Goal: Task Accomplishment & Management: Complete application form

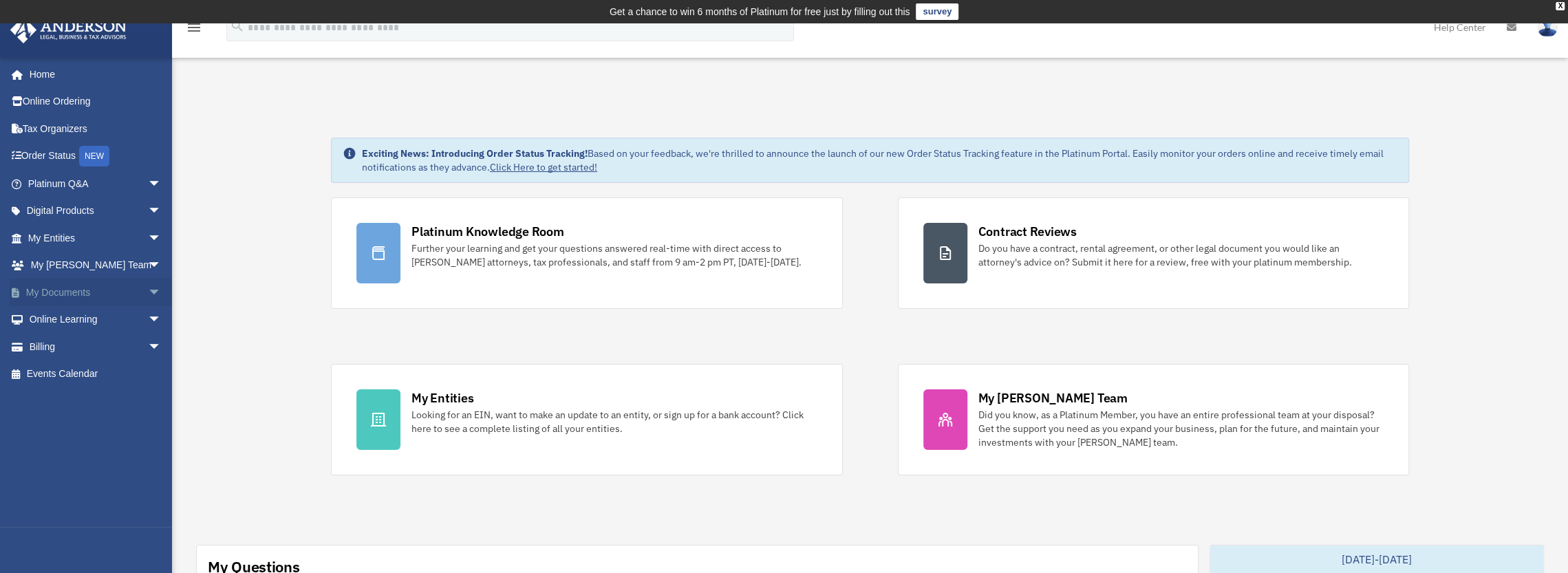
click at [148, 287] on span "arrow_drop_down" at bounding box center [162, 293] width 28 height 28
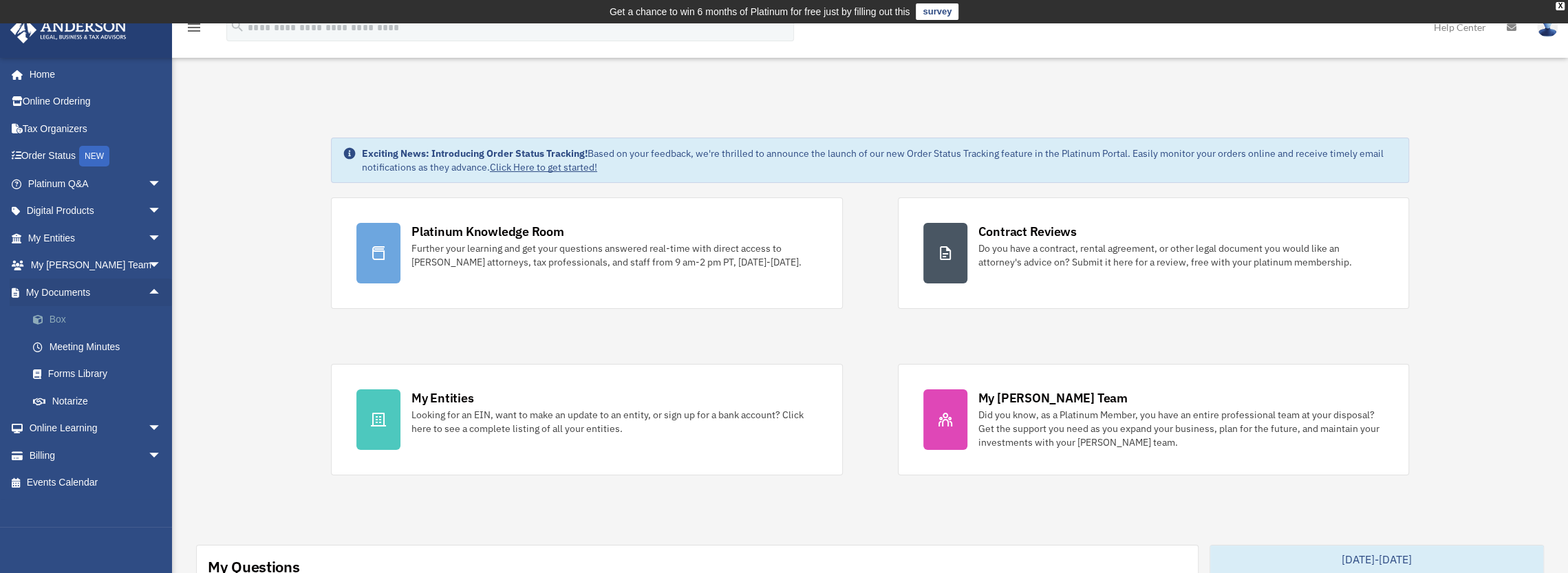
click at [72, 319] on link "Box" at bounding box center [101, 320] width 163 height 28
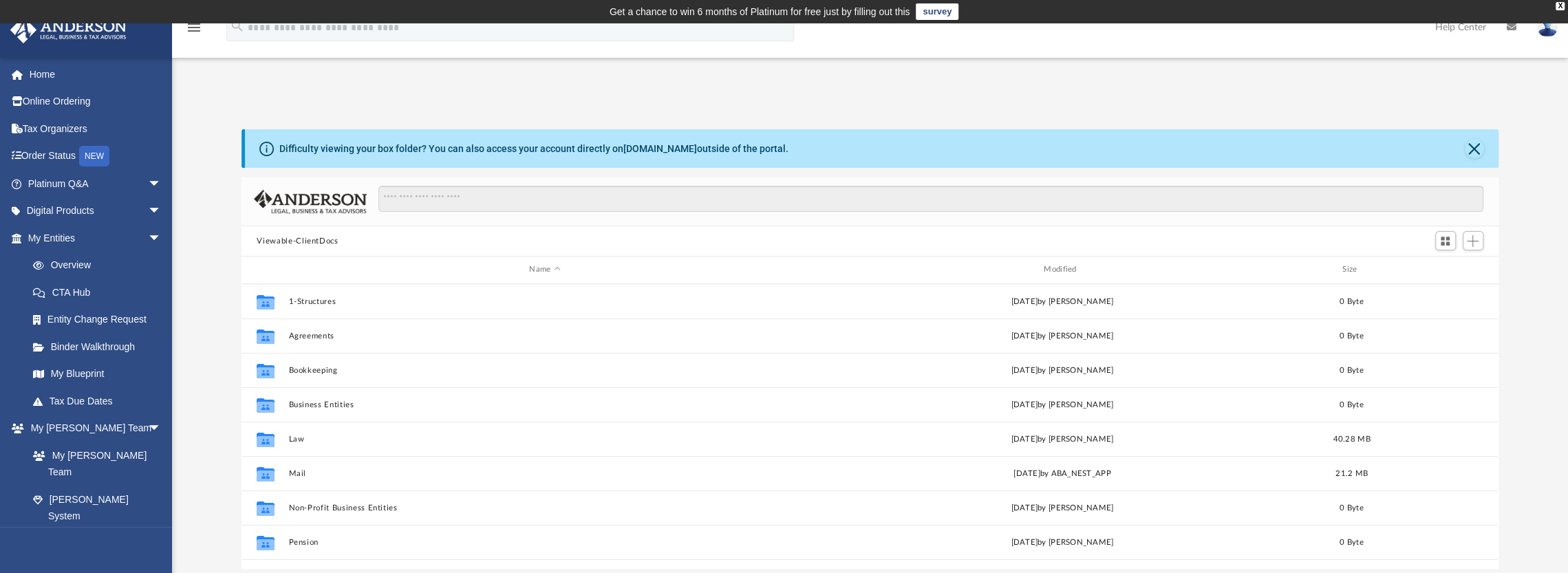
scroll to position [92, 0]
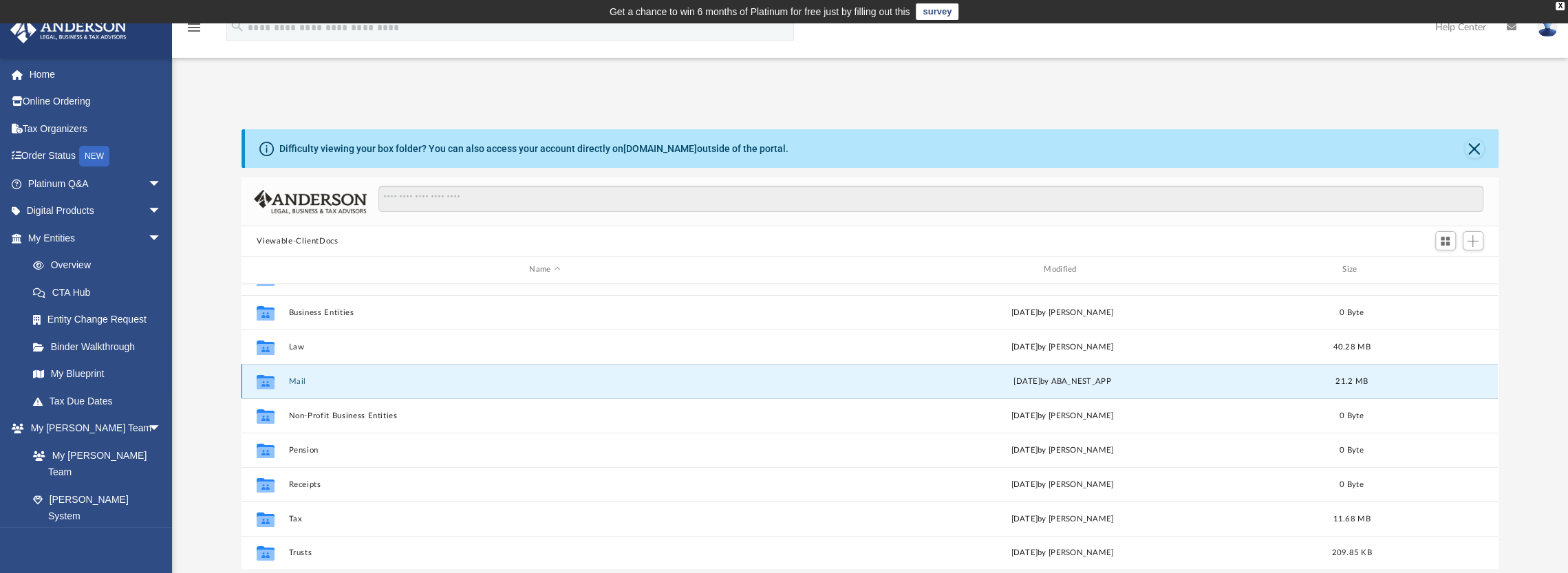
click at [298, 379] on button "Mail" at bounding box center [545, 382] width 512 height 9
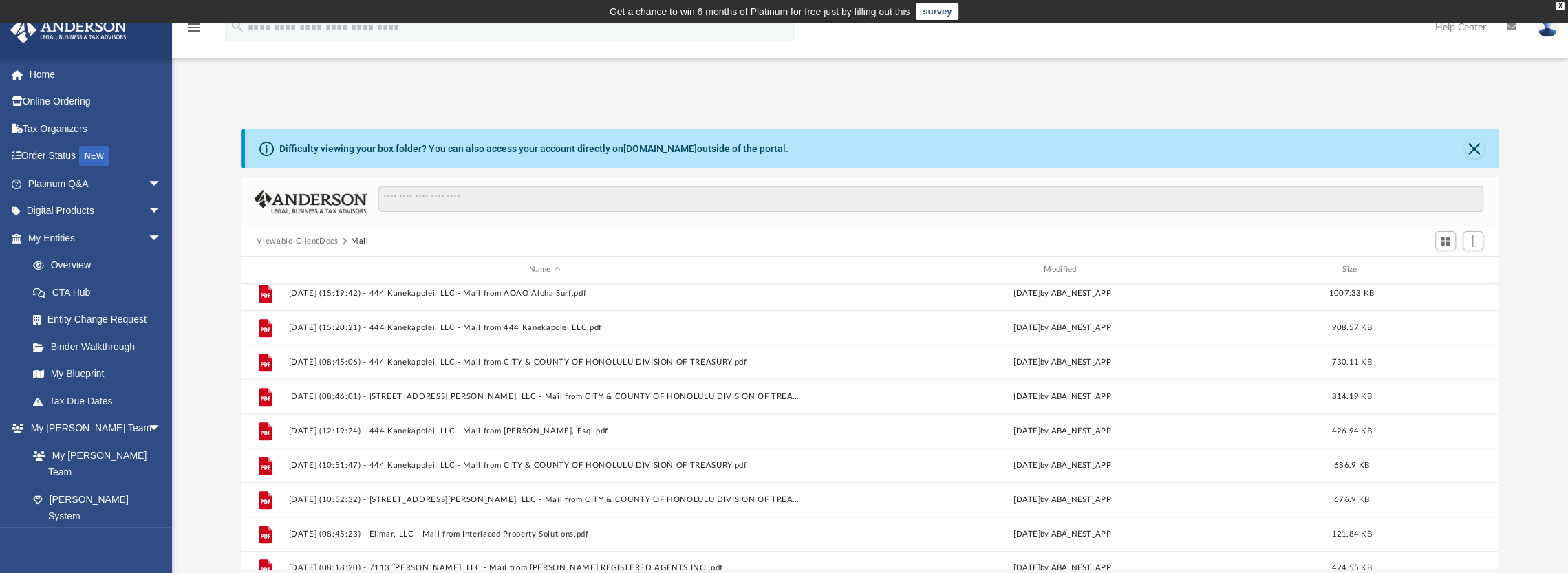
scroll to position [1331, 0]
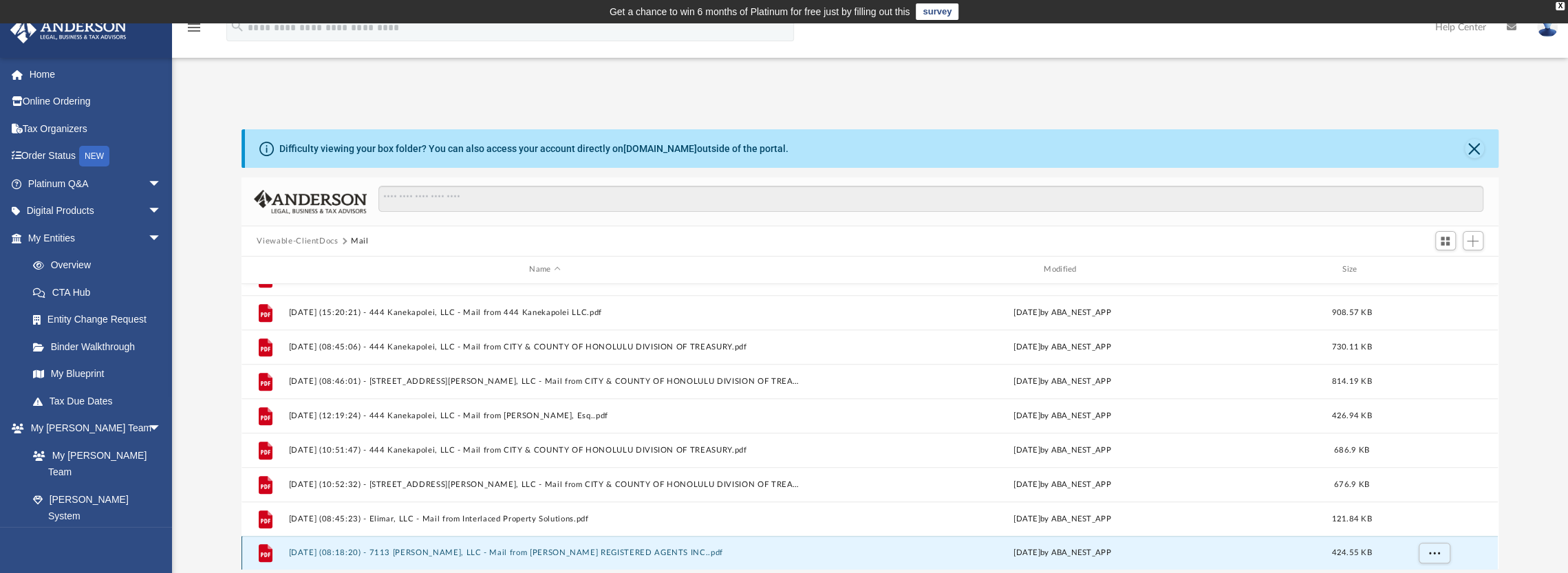
click at [466, 553] on button "[DATE] (08:18:20) - 7113 [PERSON_NAME], LLC - Mail from [PERSON_NAME] REGISTERE…" at bounding box center [545, 553] width 512 height 9
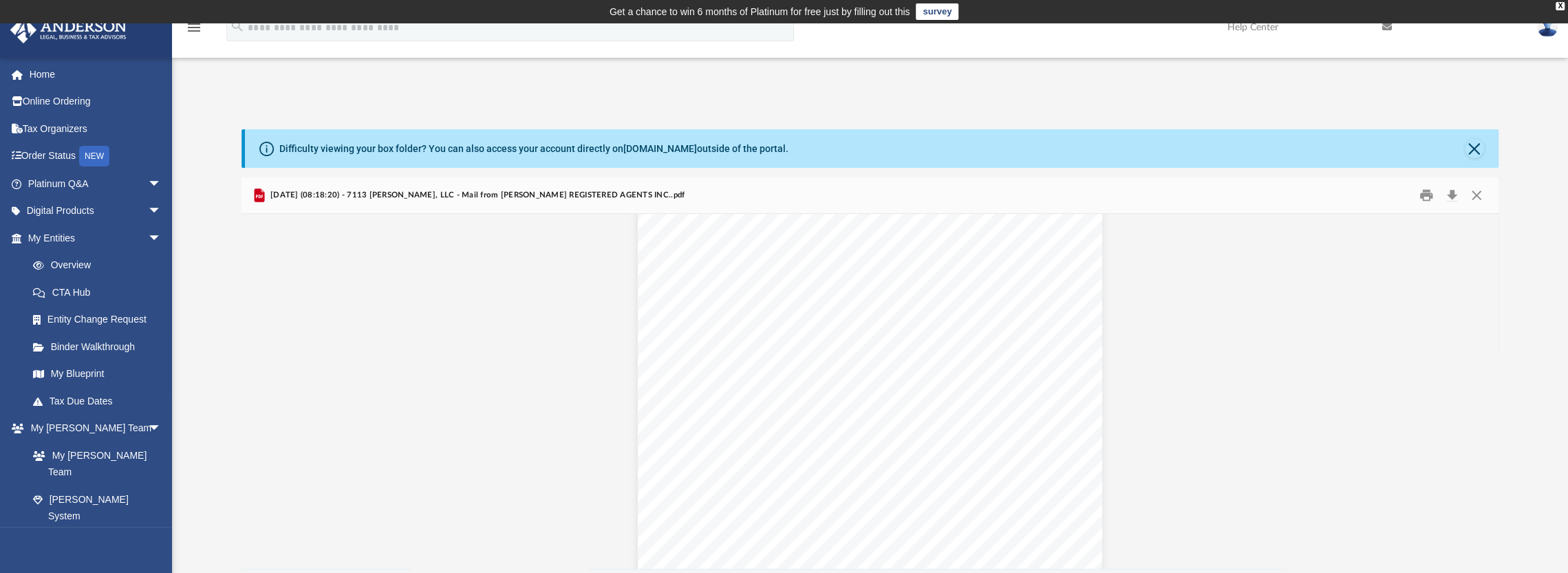
scroll to position [0, 0]
click at [1429, 193] on button "Print" at bounding box center [1426, 196] width 28 height 21
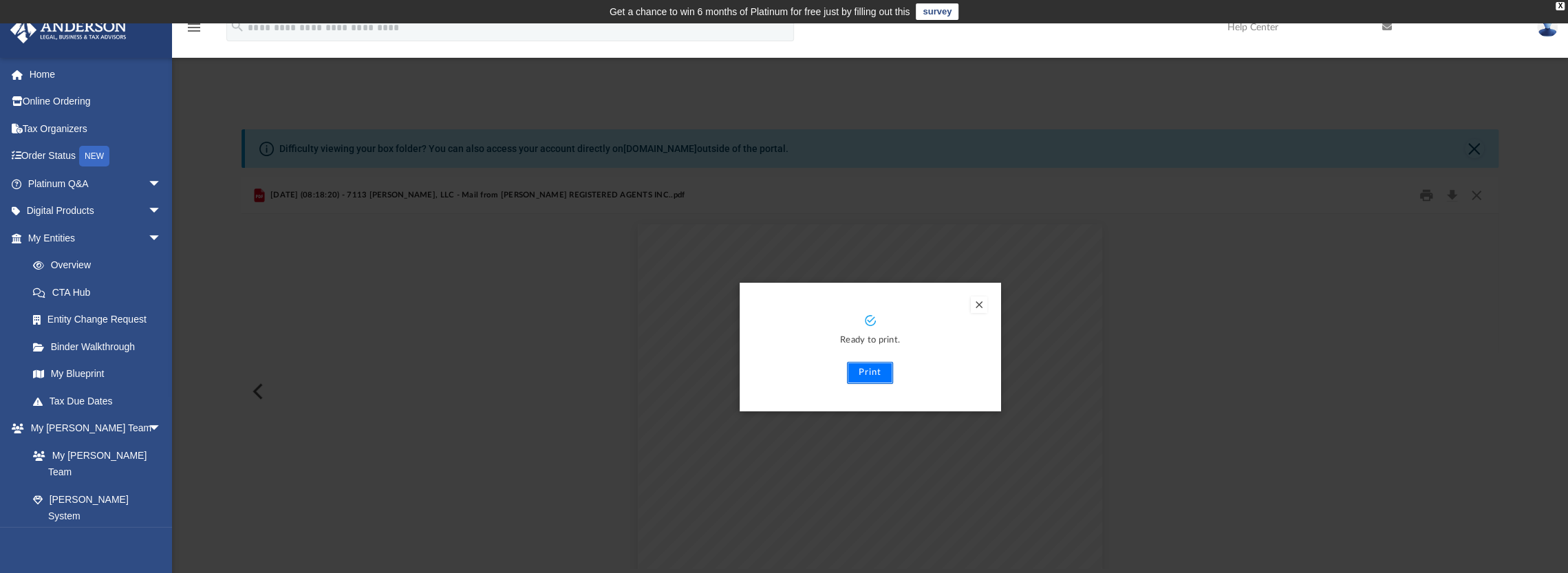
click at [860, 376] on button "Print" at bounding box center [870, 373] width 46 height 22
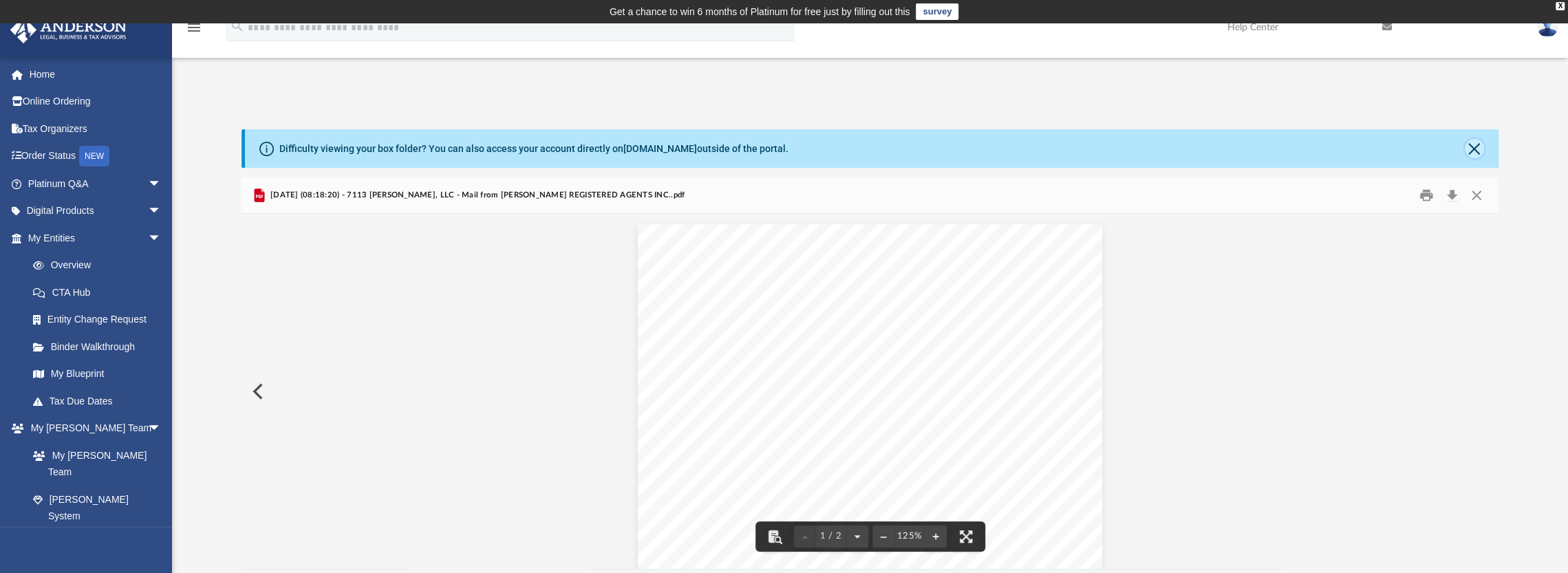
click at [1472, 149] on button "Close" at bounding box center [1475, 149] width 20 height 20
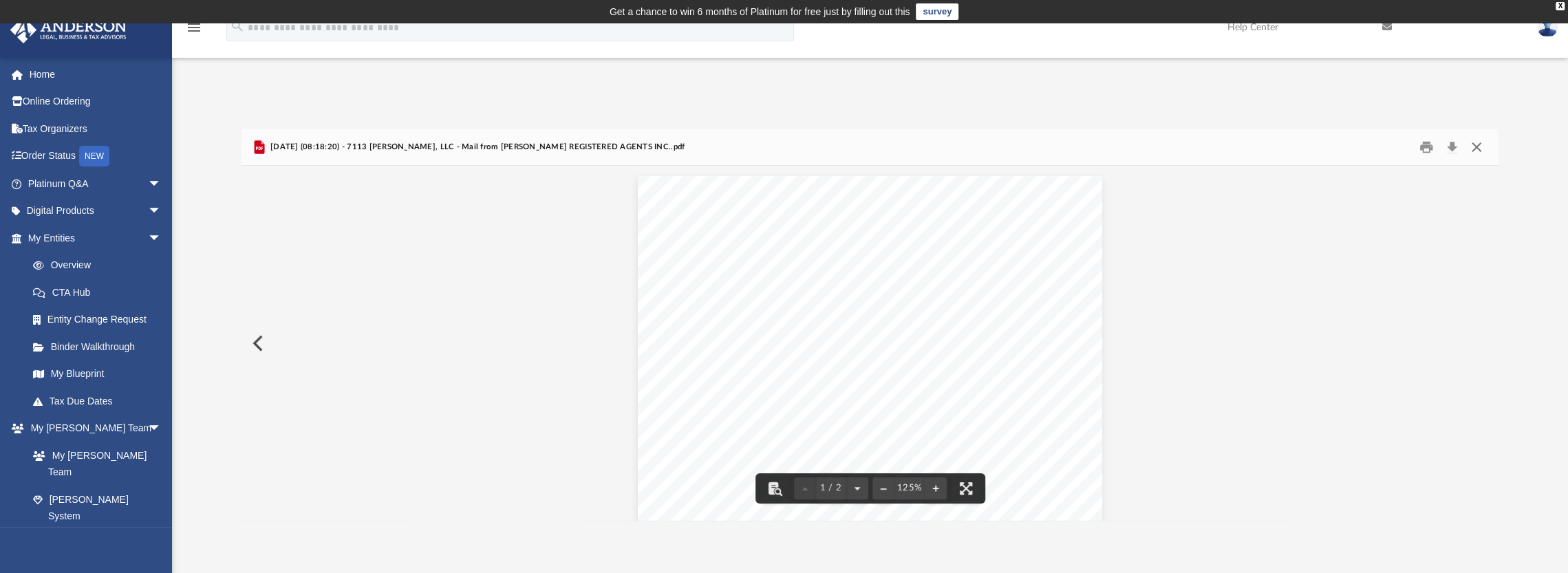
click at [1480, 146] on button "Close" at bounding box center [1477, 147] width 25 height 21
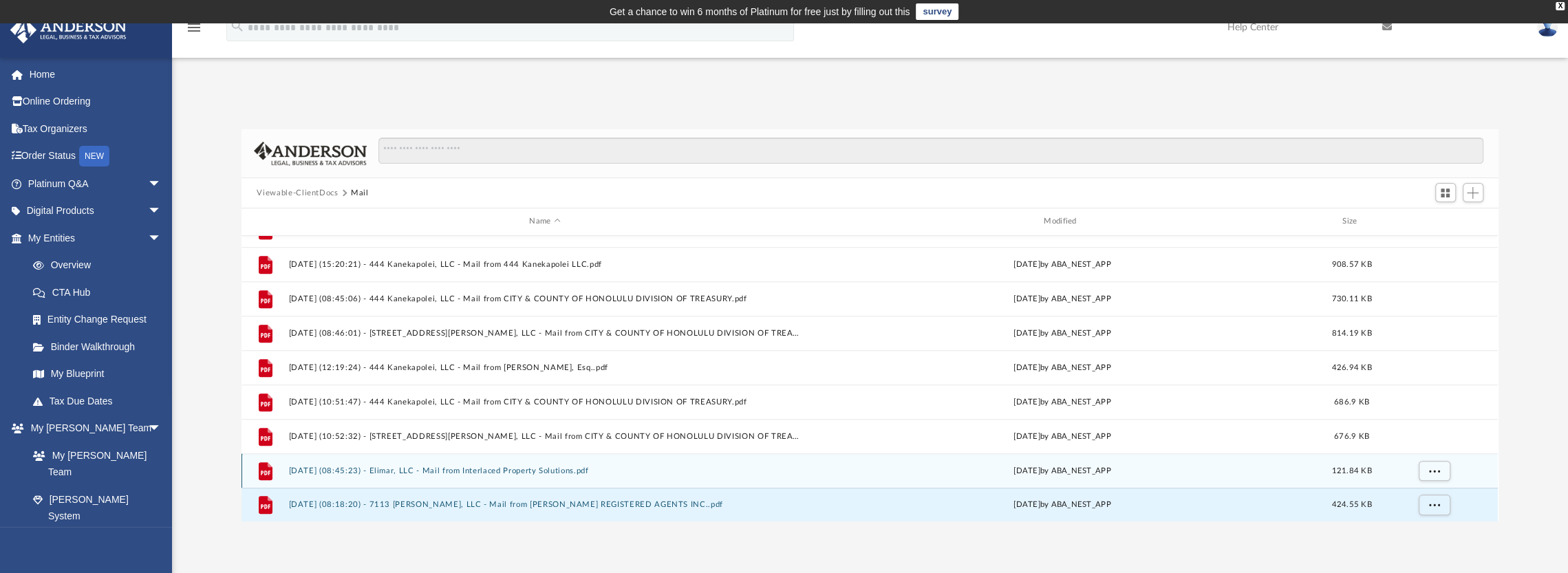
click at [496, 474] on div "File 2025.07.29 (08:45:23) - Elimar, LLC - Mail from Interlaced Property Soluti…" at bounding box center [869, 471] width 1257 height 35
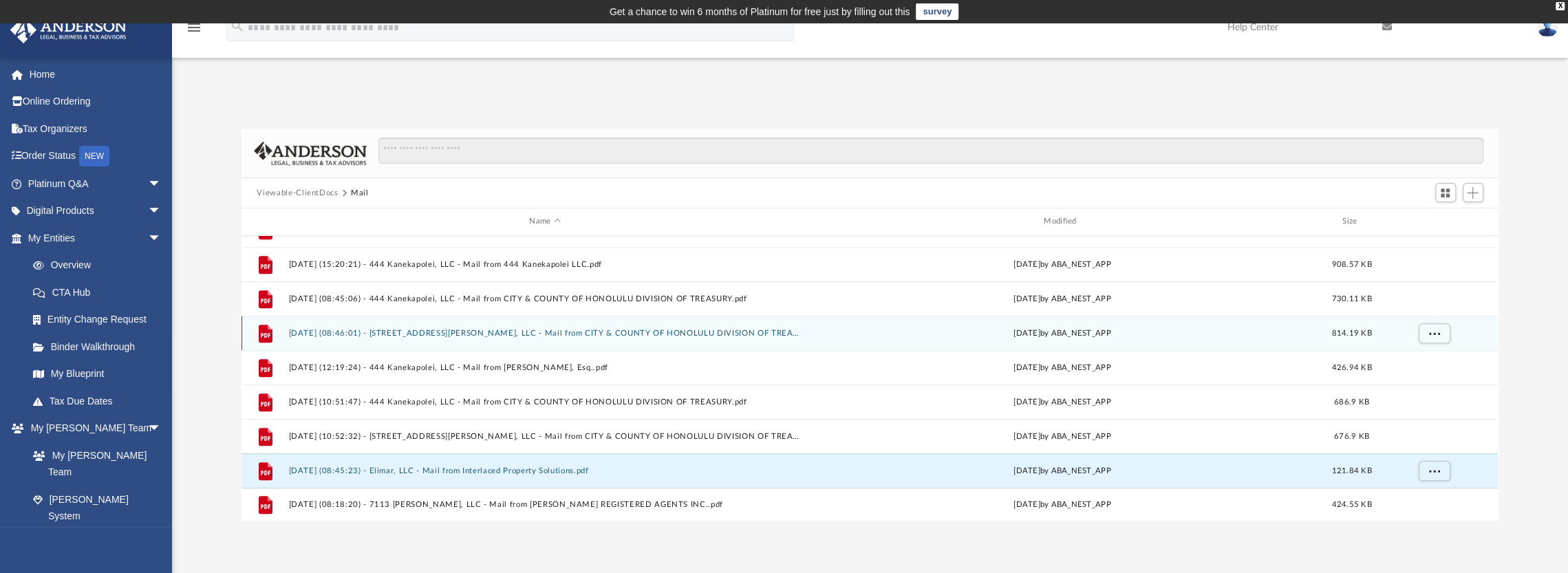
click at [490, 324] on div "File 2025.06.09 (08:46:01) - 2558 Peter St, LLC - Mail from CITY & COUNTY OF HO…" at bounding box center [869, 333] width 1257 height 35
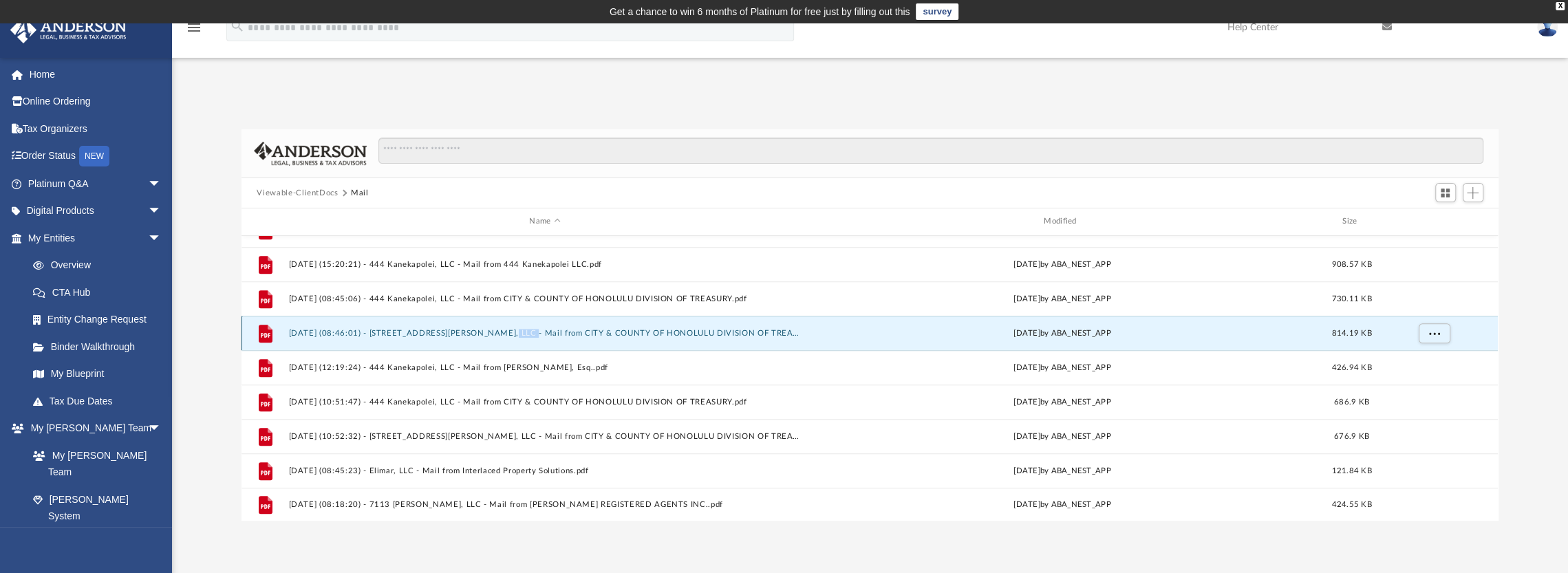
click at [490, 324] on div "File 2025.06.09 (08:46:01) - 2558 Peter St, LLC - Mail from CITY & COUNTY OF HO…" at bounding box center [869, 333] width 1257 height 35
click at [630, 334] on button "2025.06.09 (08:46:01) - 2558 Peter St, LLC - Mail from CITY & COUNTY OF HONOLUL…" at bounding box center [545, 333] width 512 height 9
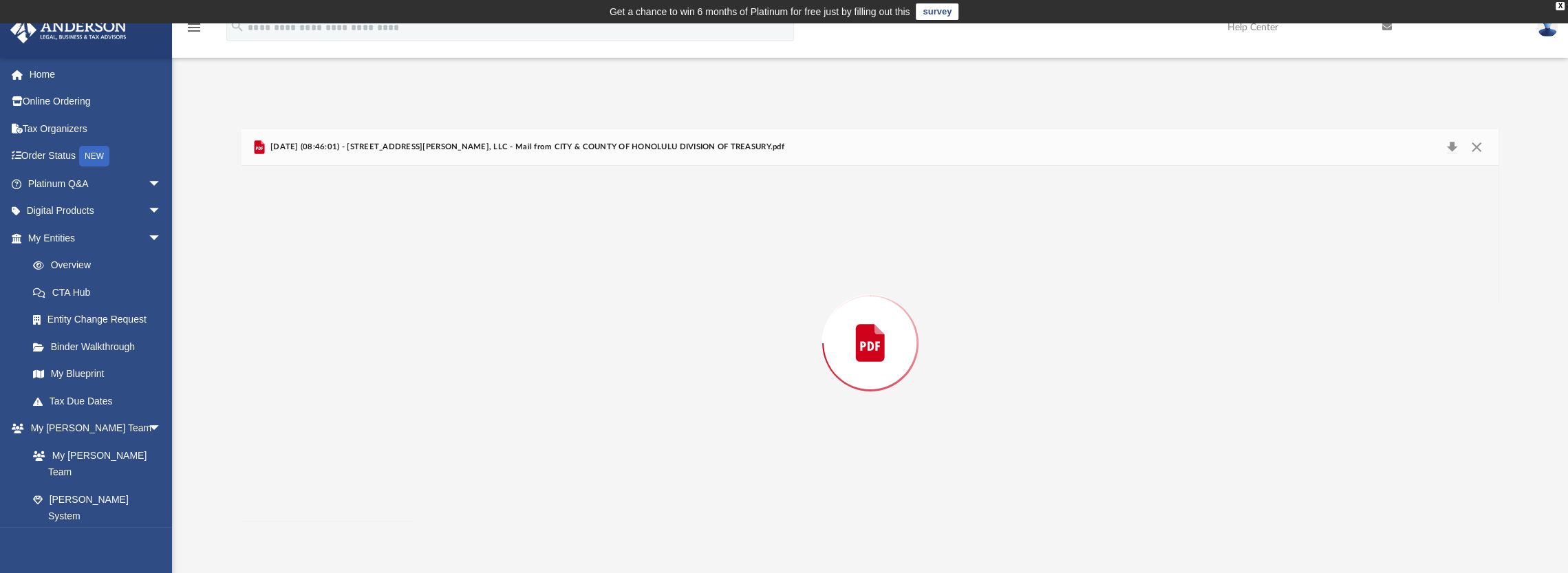
click at [630, 334] on div "Preview" at bounding box center [869, 343] width 1257 height 355
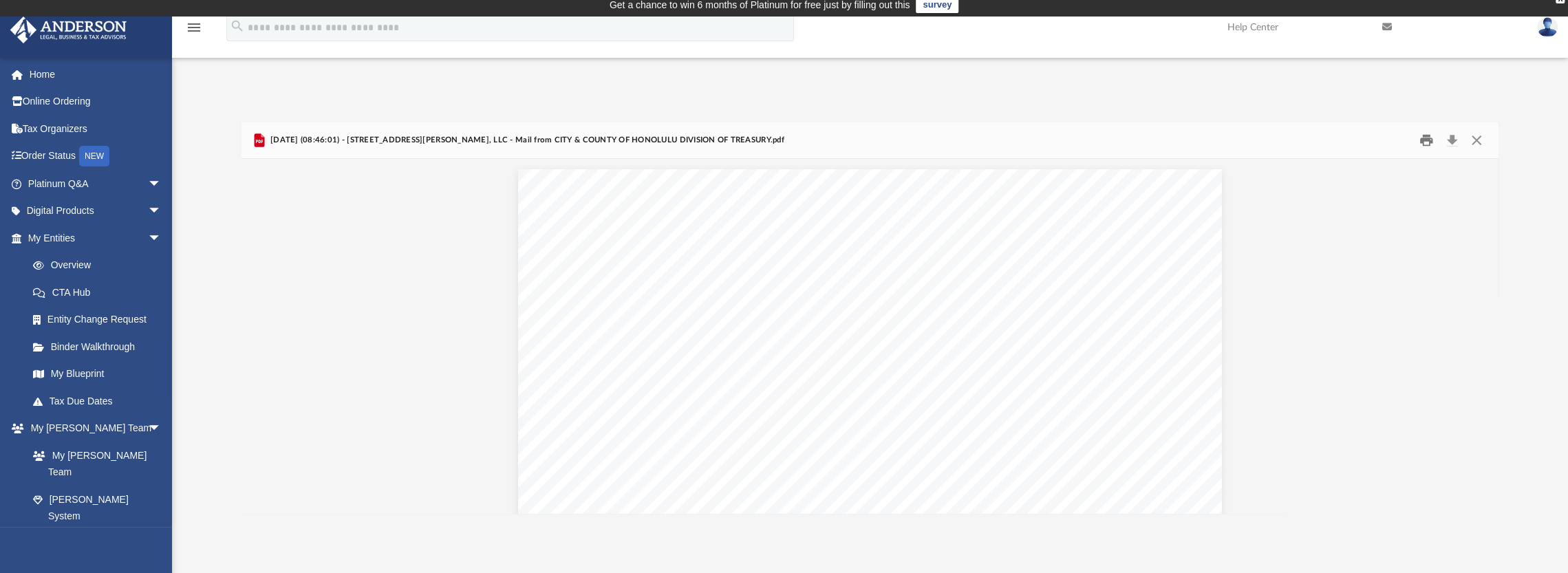
click at [1419, 144] on button "Print" at bounding box center [1426, 141] width 28 height 21
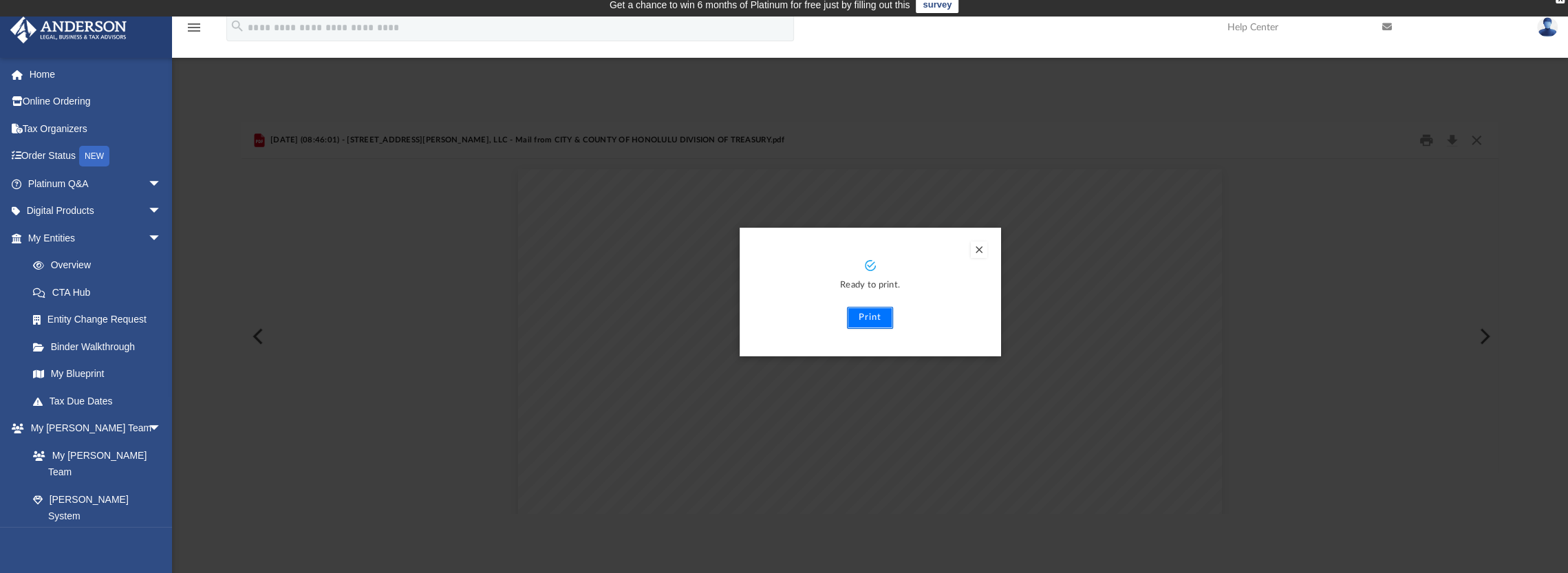
click at [864, 320] on button "Print" at bounding box center [870, 318] width 46 height 22
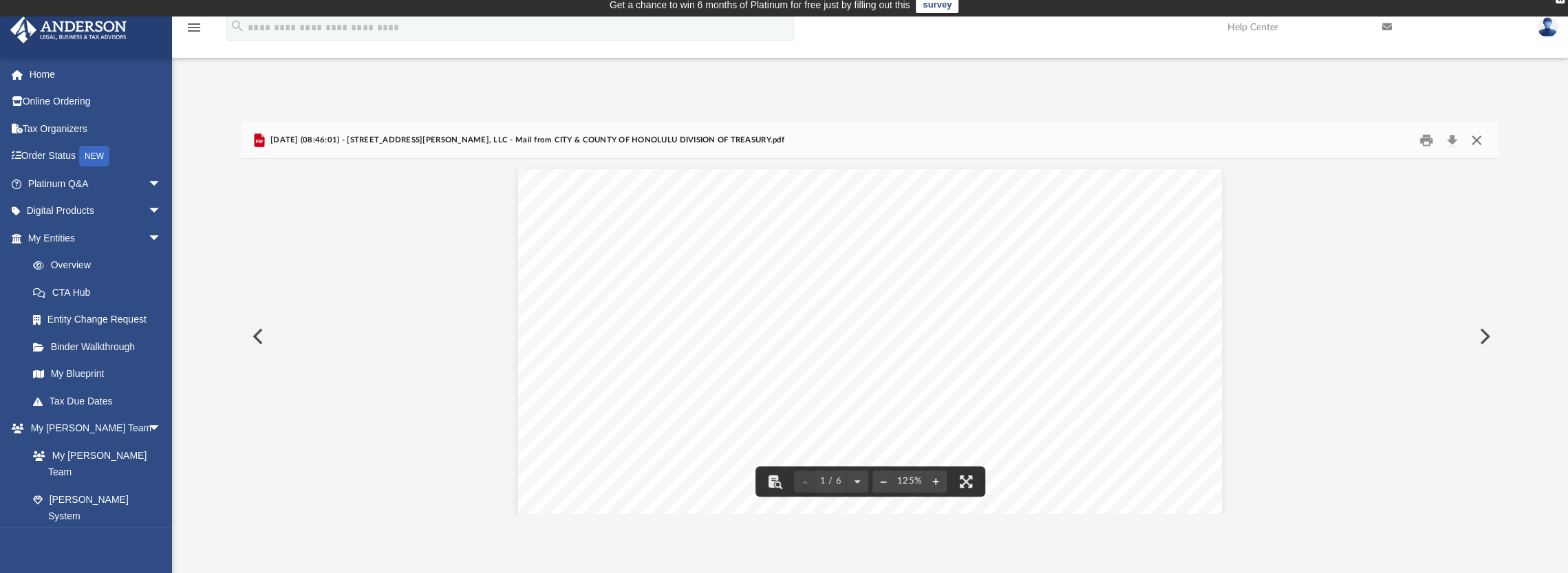
click at [1472, 138] on button "Close" at bounding box center [1477, 141] width 25 height 21
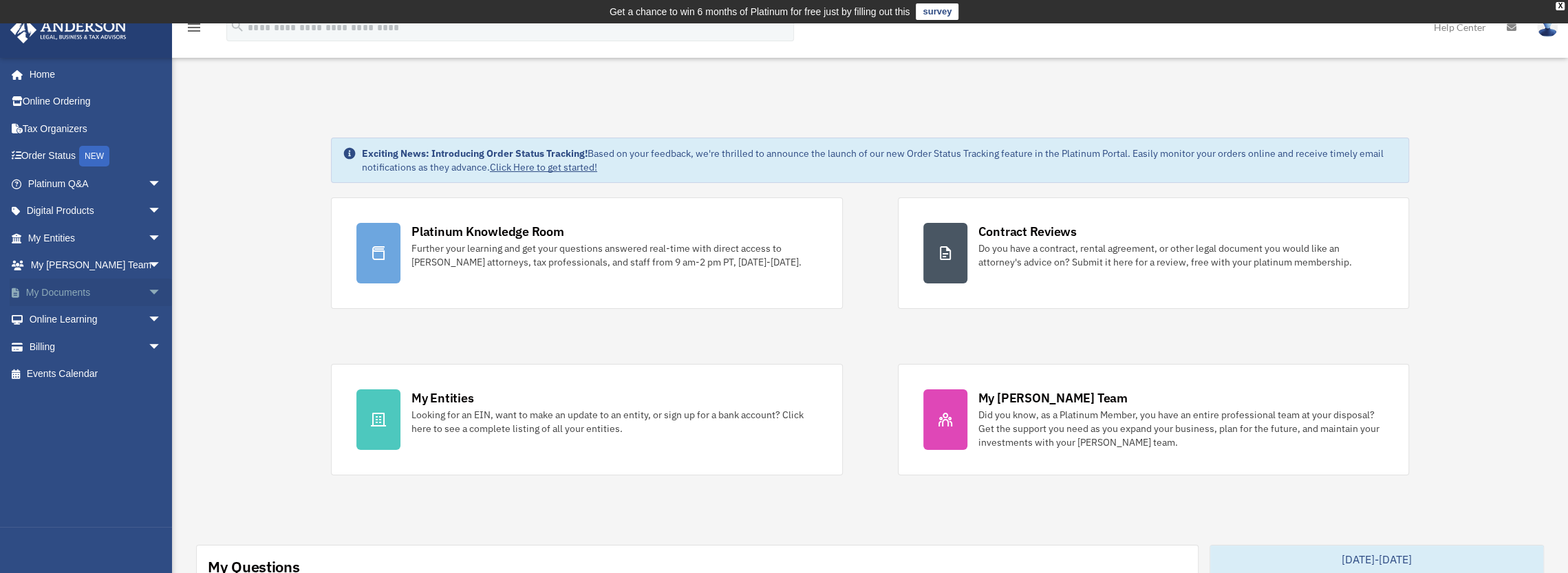
click at [148, 290] on span "arrow_drop_down" at bounding box center [162, 293] width 28 height 28
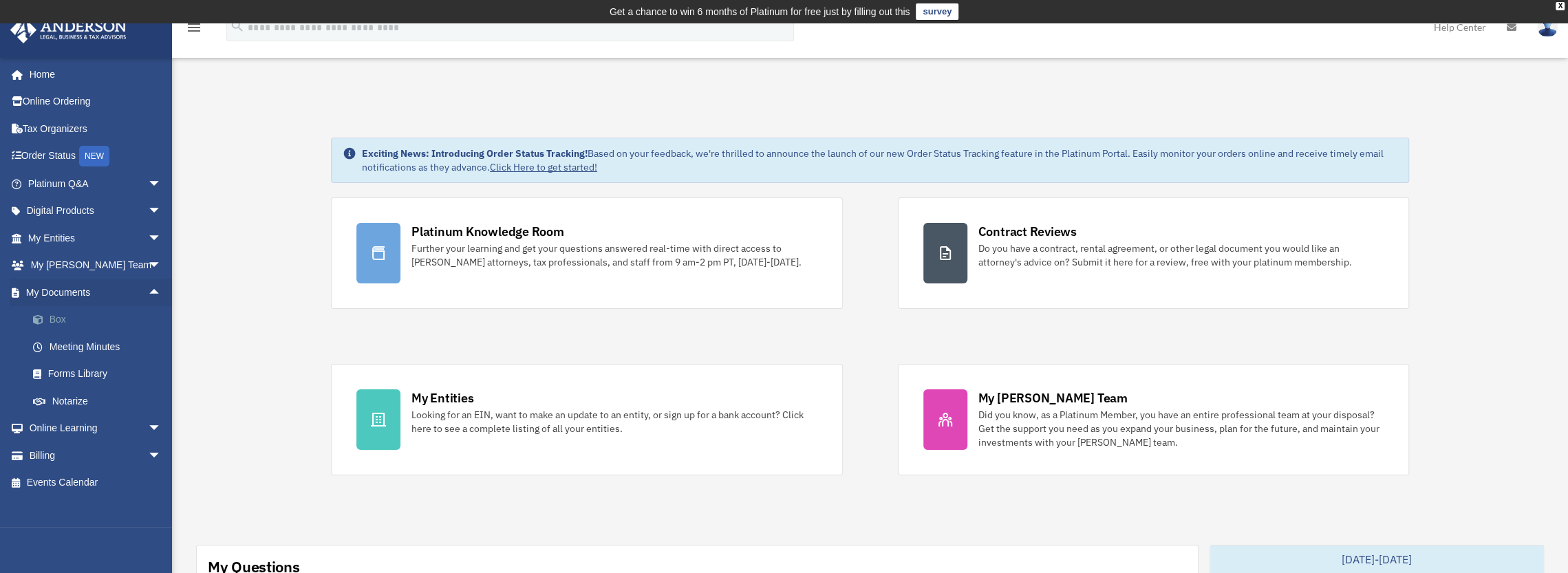
click at [83, 315] on link "Box" at bounding box center [101, 320] width 163 height 28
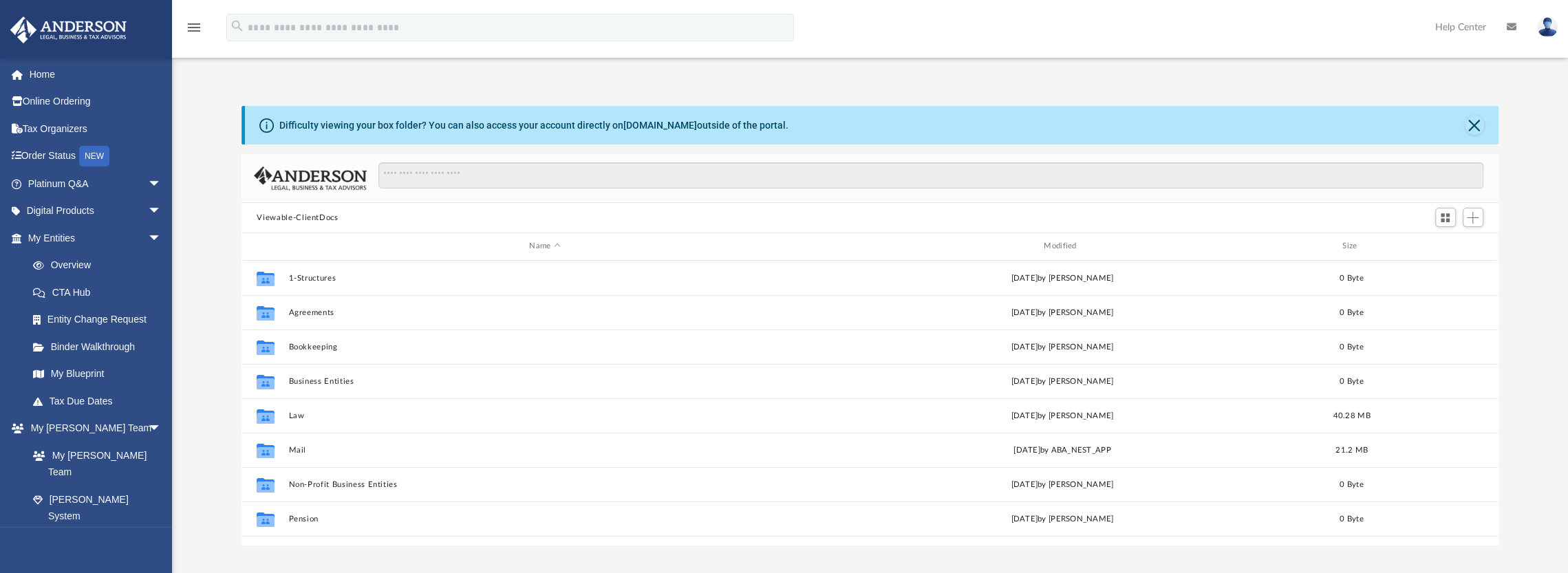
scroll to position [302, 1246]
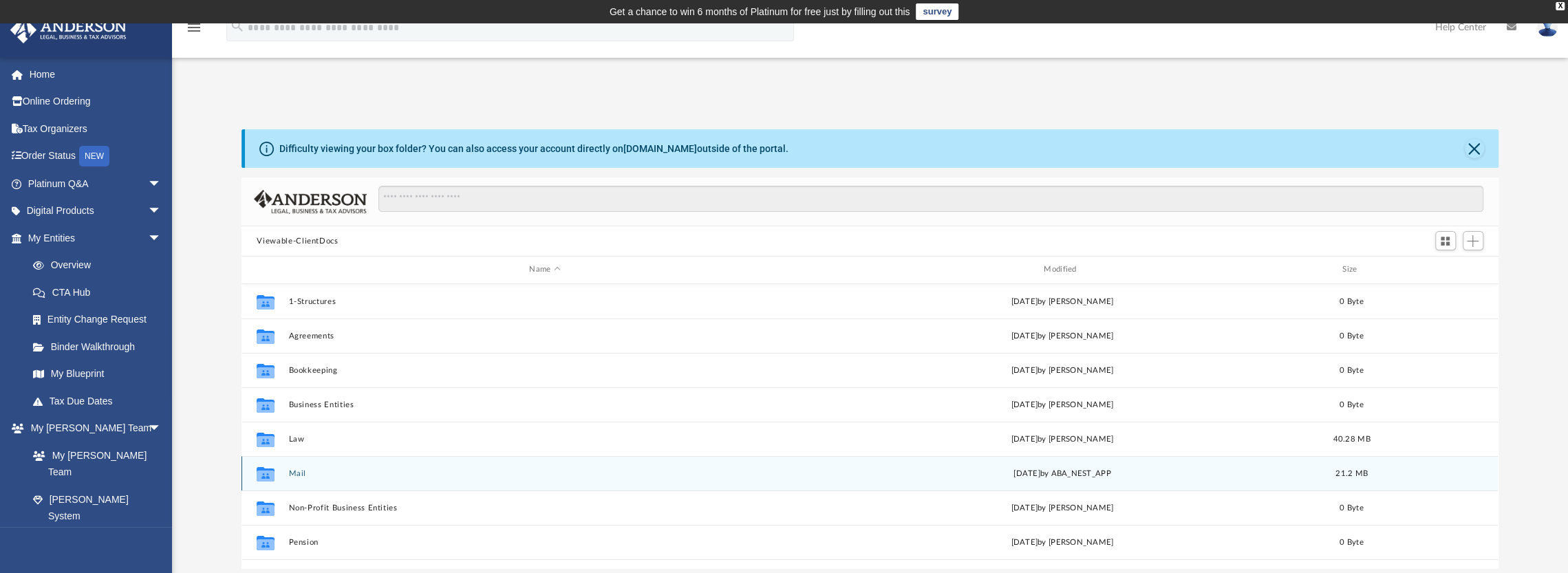
click at [292, 467] on div "Collaborated Folder Mail [DATE] by ABA_NEST_APP 21.2 MB" at bounding box center [869, 474] width 1257 height 35
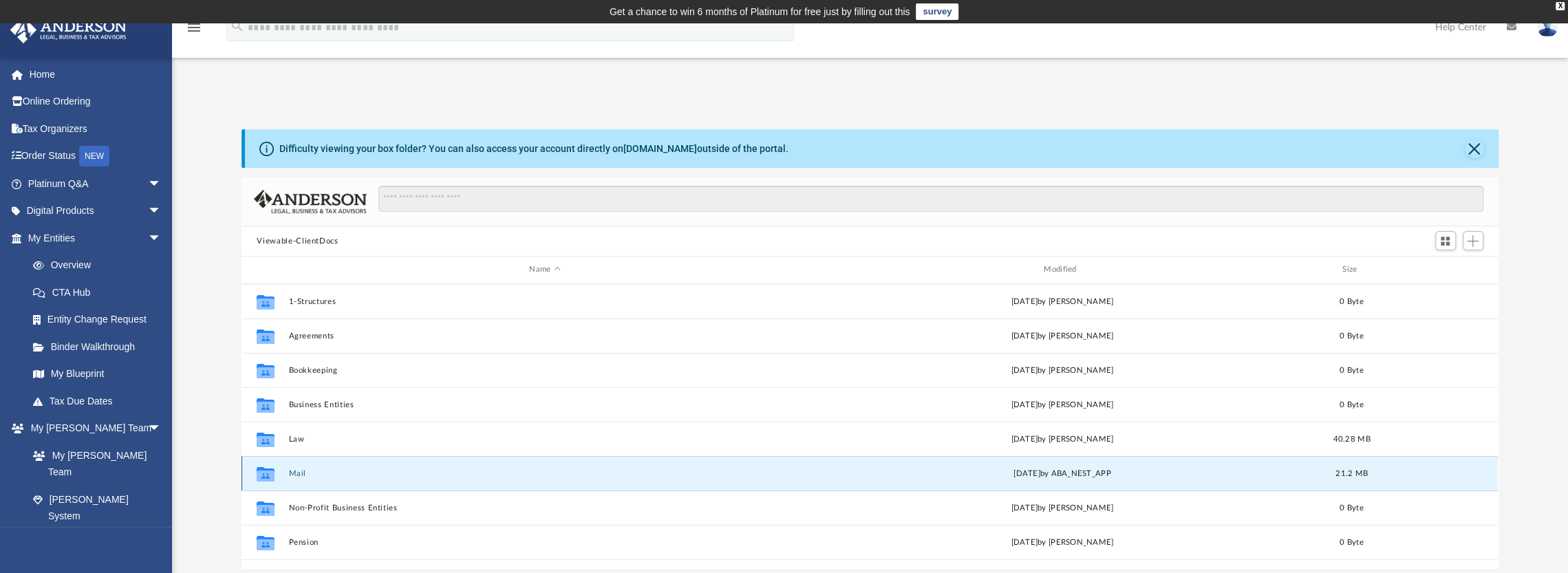
click at [294, 469] on button "Mail" at bounding box center [545, 474] width 512 height 9
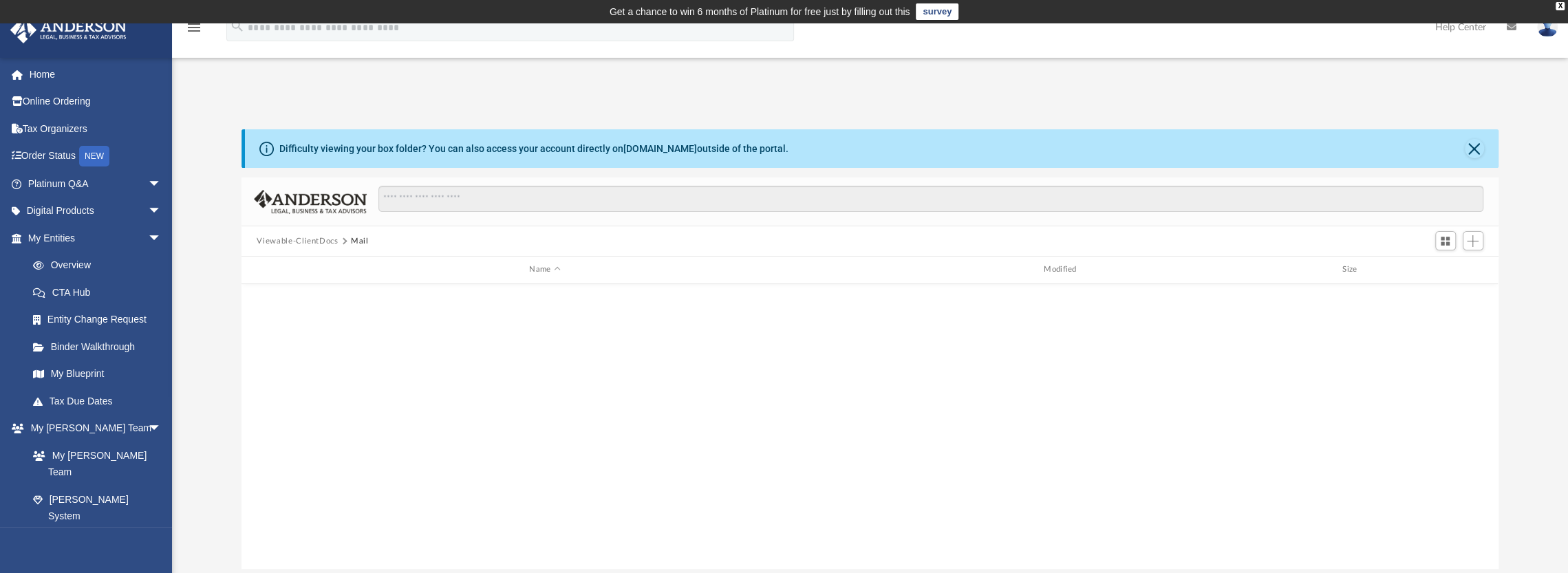
scroll to position [1331, 0]
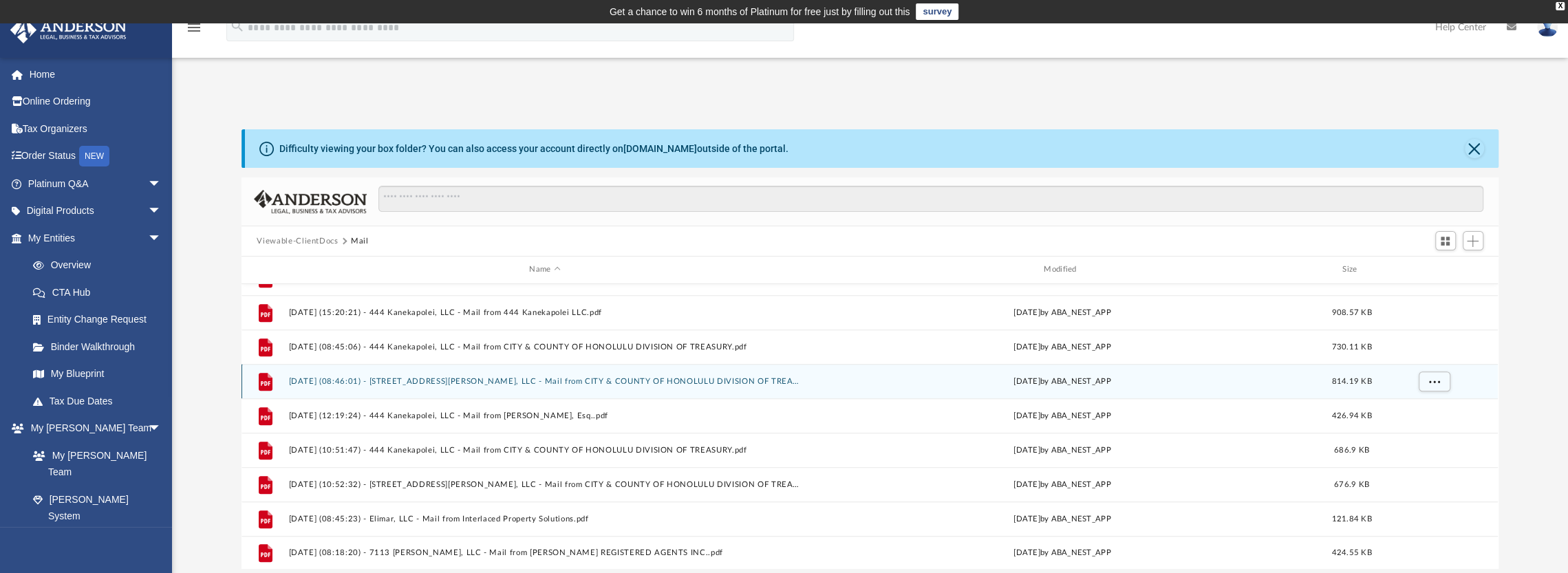
click at [498, 379] on button "2025.06.09 (08:46:01) - 2558 Peter St, LLC - Mail from CITY & COUNTY OF HONOLUL…" at bounding box center [545, 382] width 512 height 9
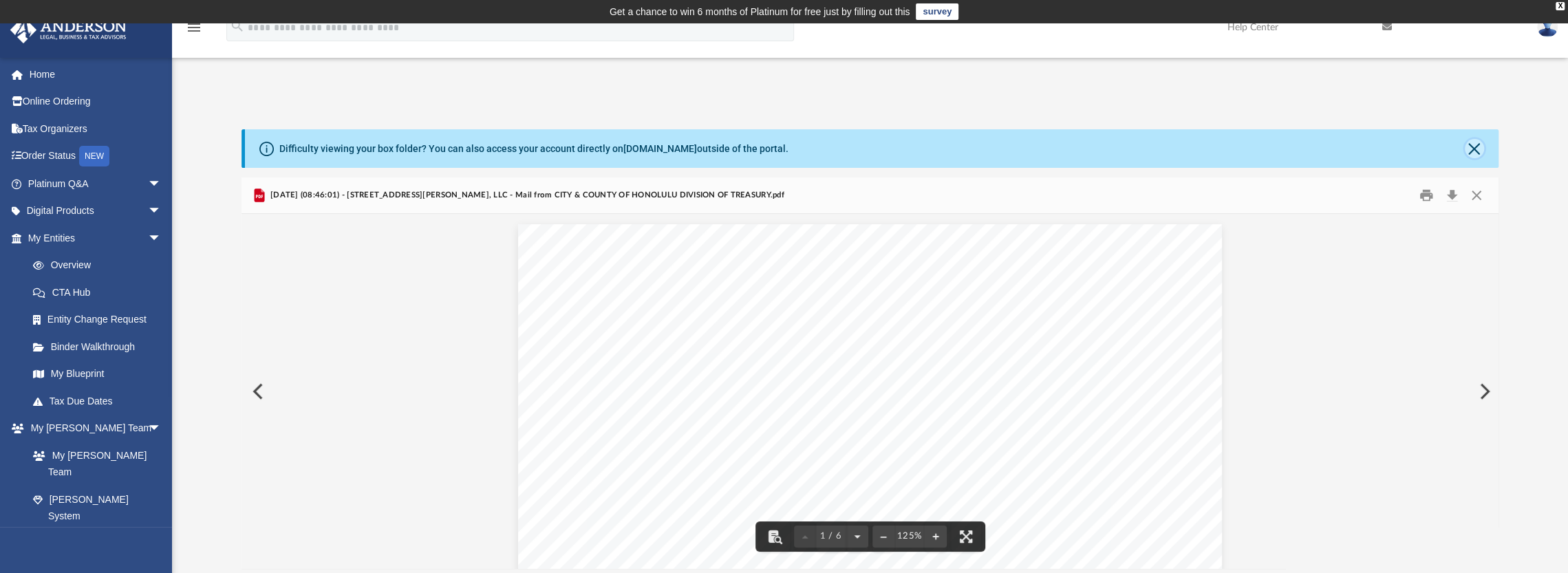
click at [1474, 149] on button "Close" at bounding box center [1475, 149] width 20 height 20
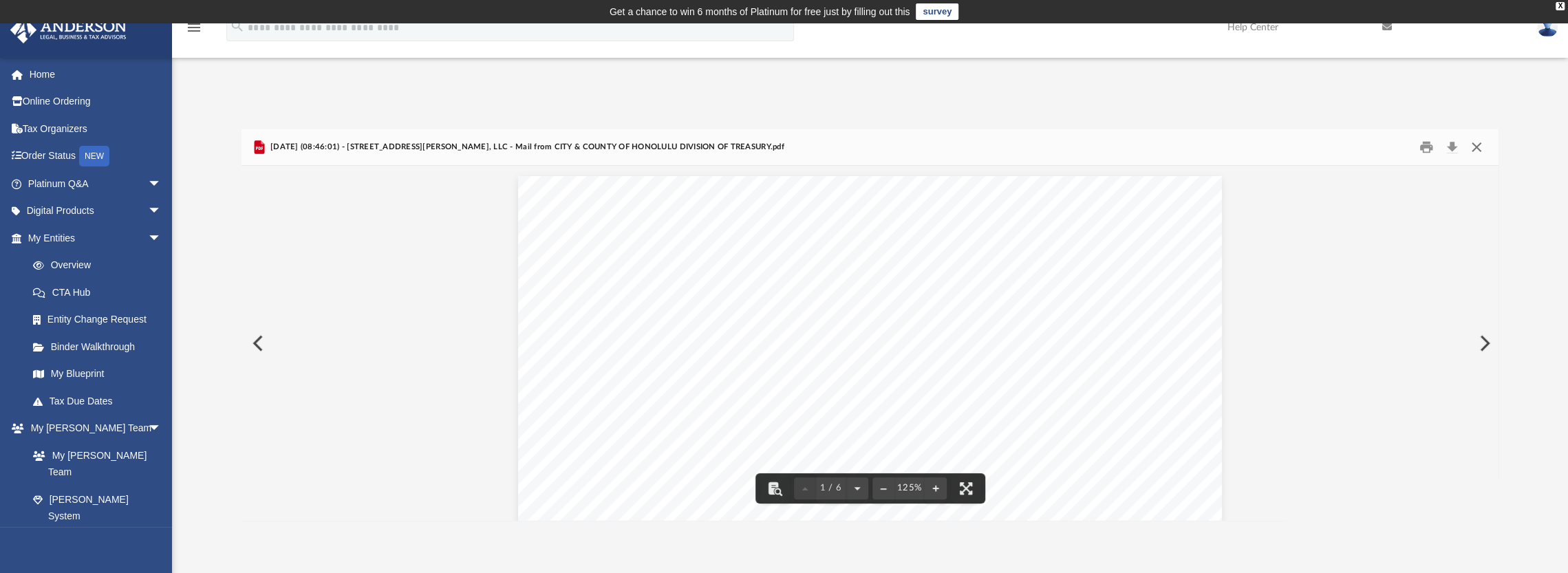
click at [1479, 149] on button "Close" at bounding box center [1477, 147] width 25 height 21
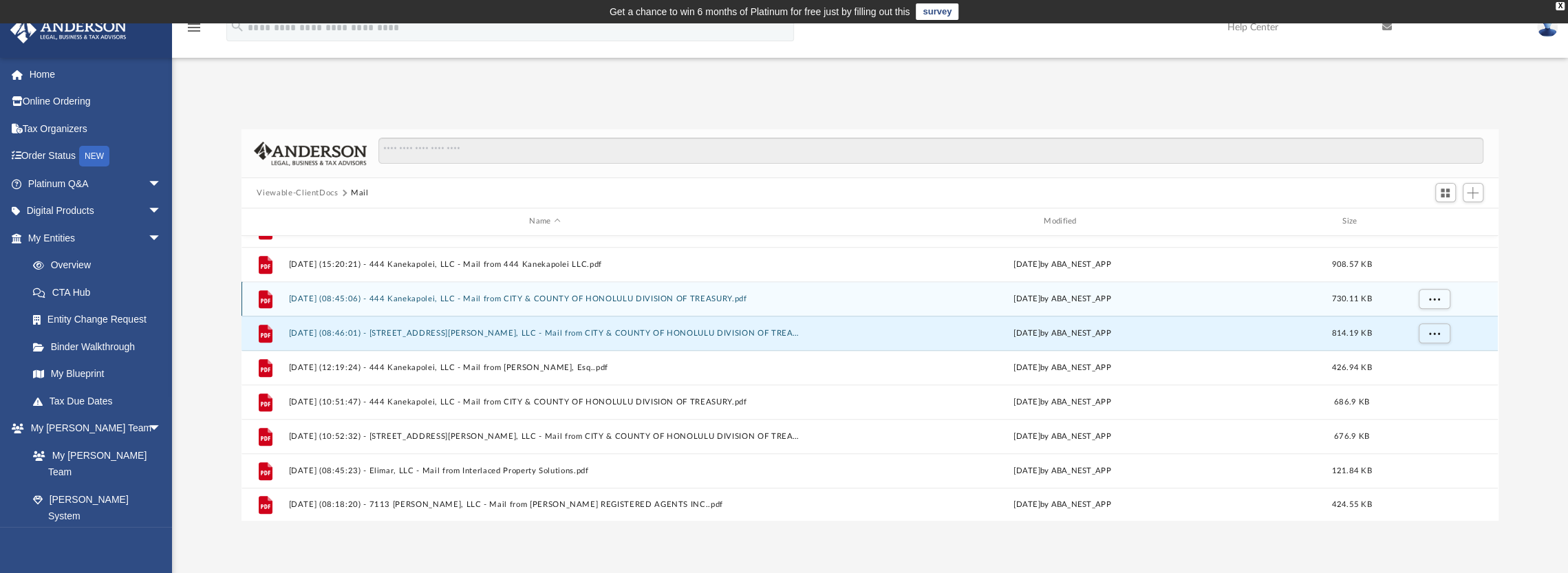
click at [402, 295] on button "2025.06.09 (08:45:06) - 444 Kanekapolei, LLC - Mail from CITY & COUNTY OF HONOL…" at bounding box center [545, 299] width 512 height 9
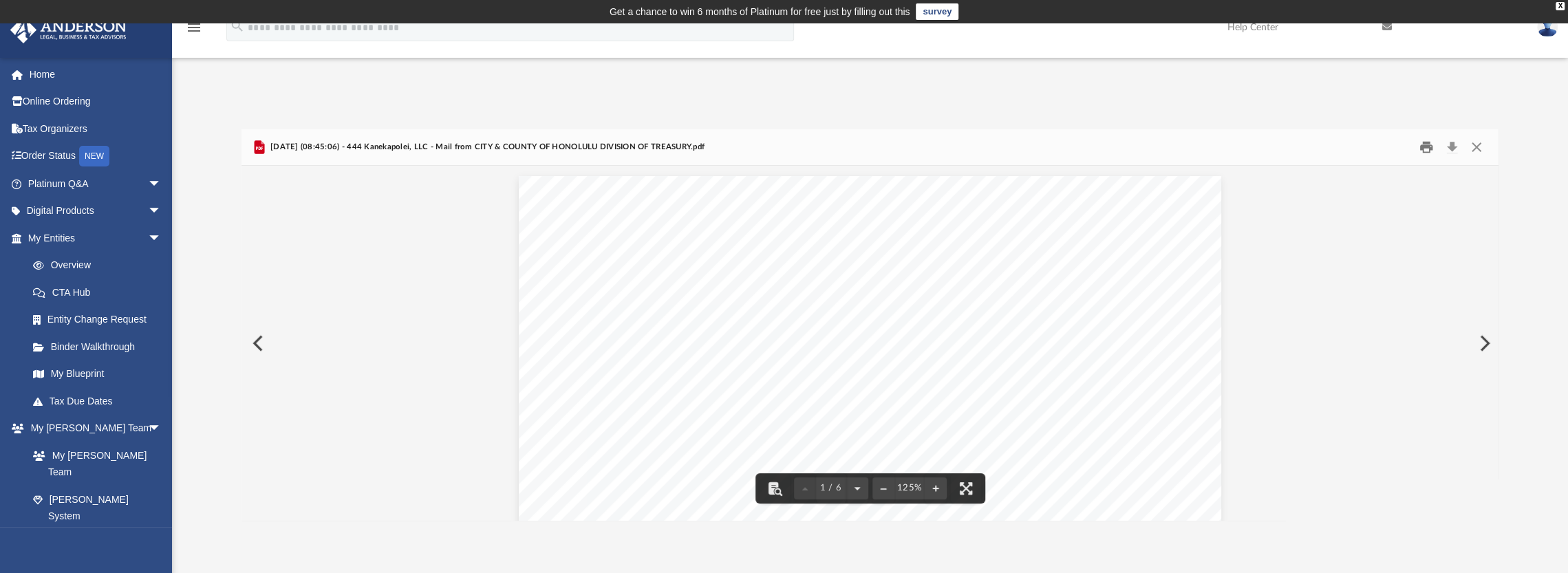
click at [1430, 145] on button "Print" at bounding box center [1426, 147] width 28 height 21
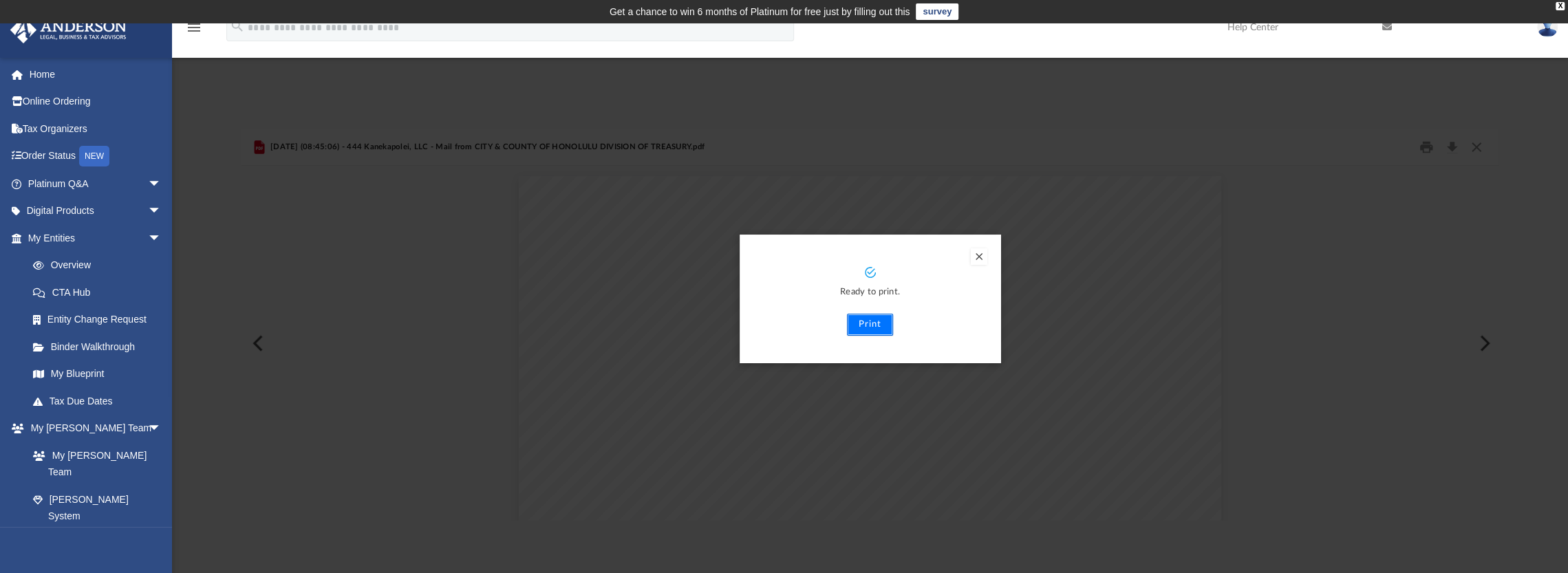
click at [876, 325] on button "Print" at bounding box center [870, 325] width 46 height 22
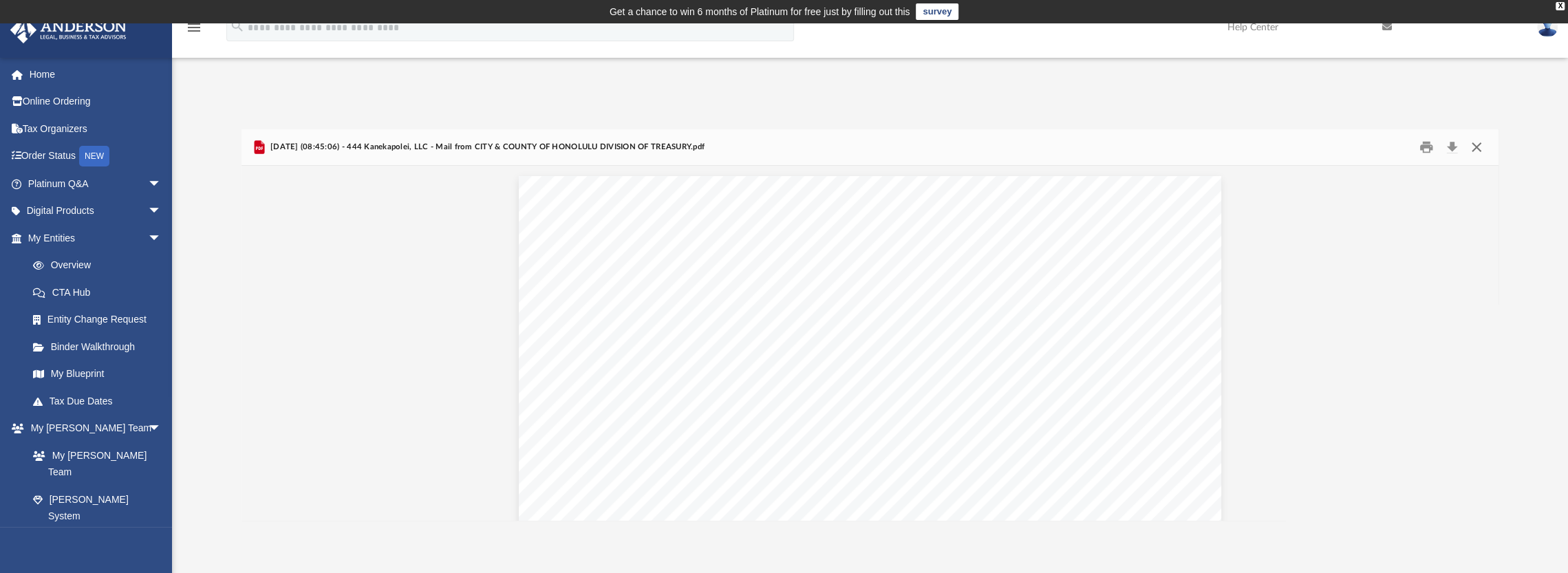
click at [1480, 146] on button "Close" at bounding box center [1477, 147] width 25 height 21
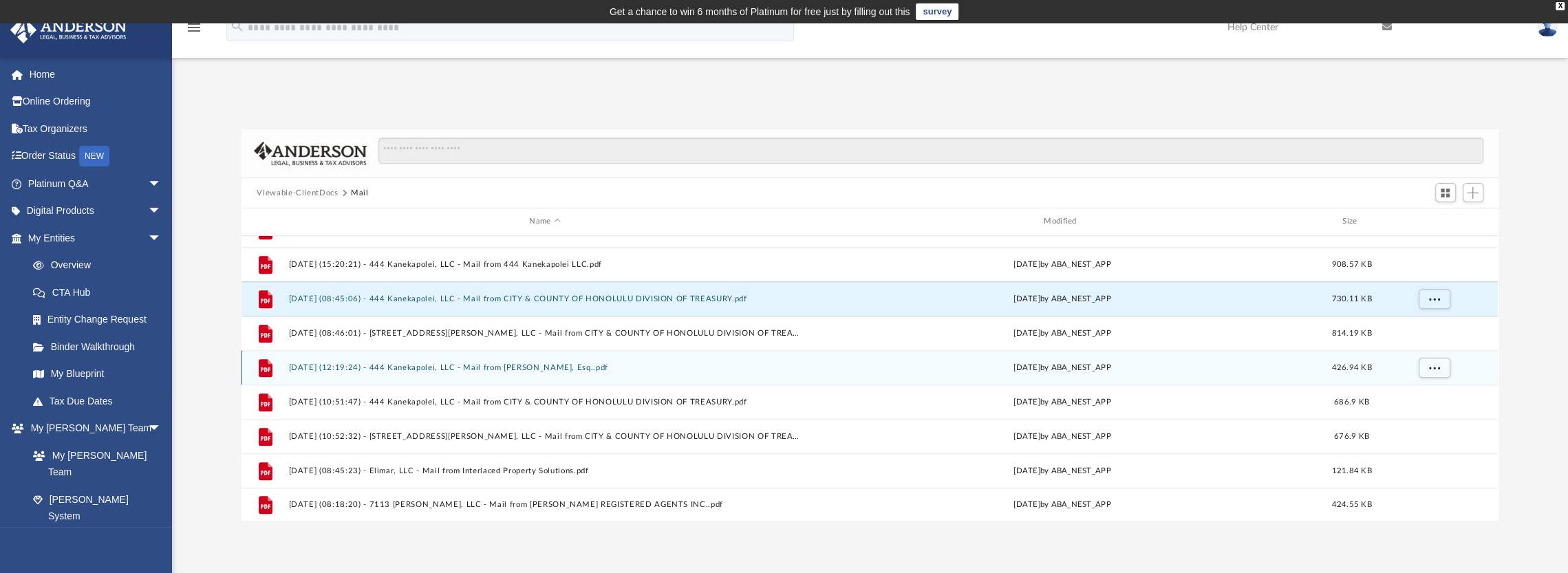
click at [427, 370] on button "2025.06.13 (12:19:24) - 444 Kanekapolei, LLC - Mail from Robert A. Ueoka, Esq..…" at bounding box center [545, 368] width 512 height 9
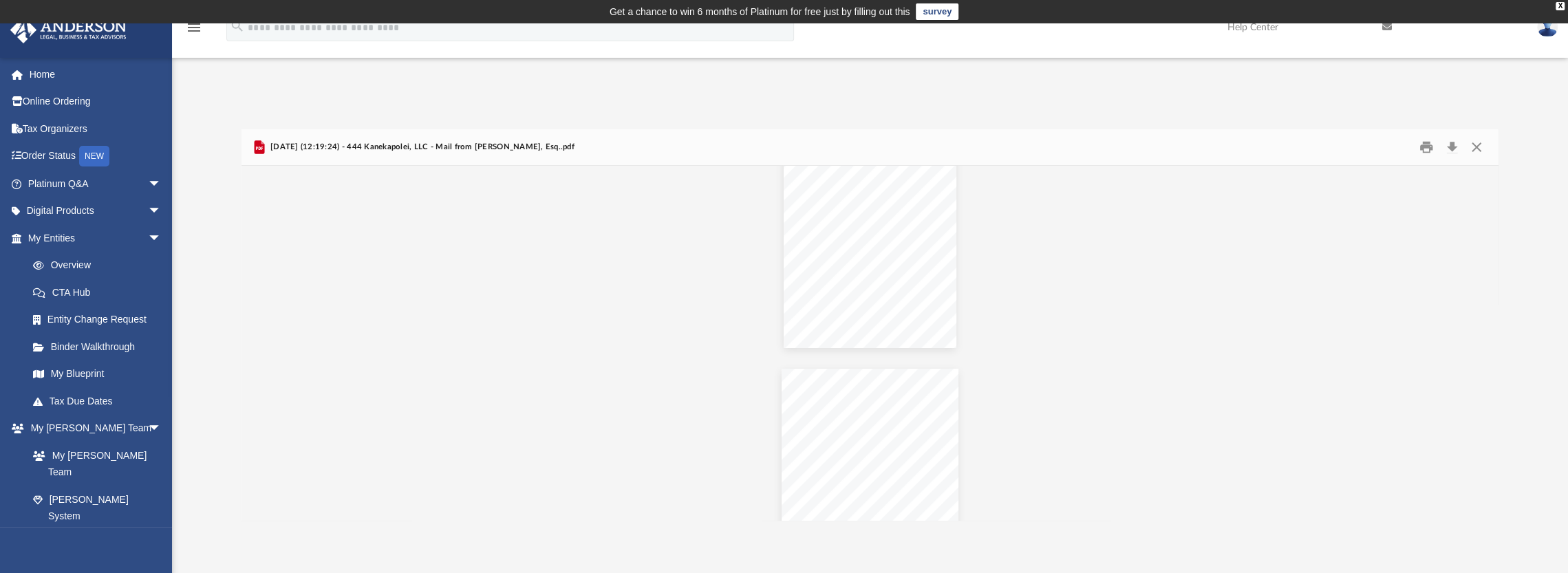
scroll to position [0, 0]
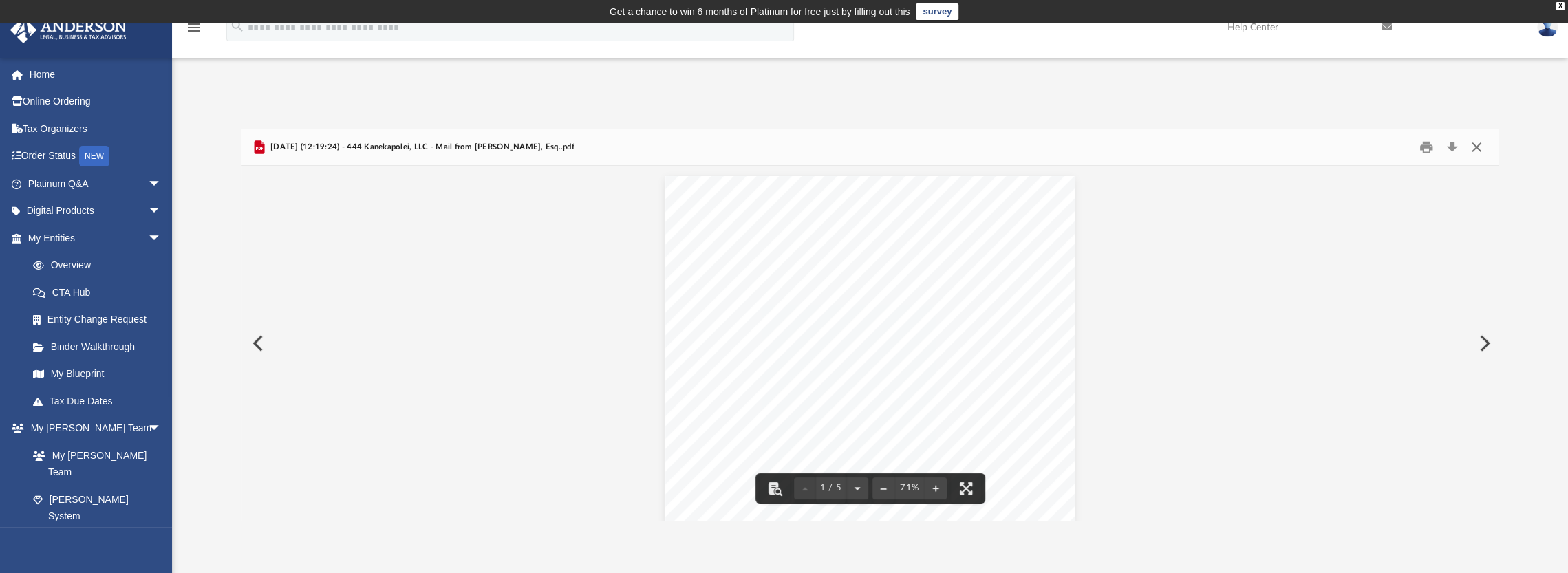
click at [1477, 146] on button "Close" at bounding box center [1477, 147] width 25 height 21
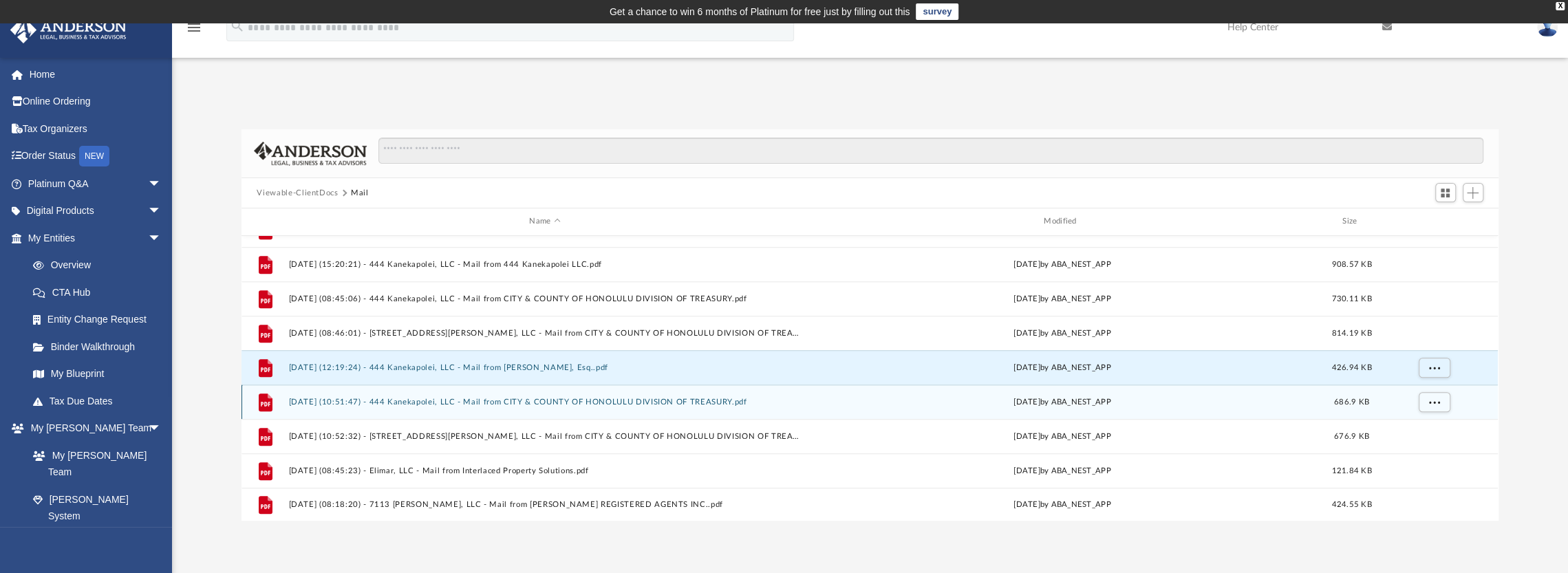
click at [460, 406] on button "2025.07.25 (10:51:47) - 444 Kanekapolei, LLC - Mail from CITY & COUNTY OF HONOL…" at bounding box center [545, 402] width 512 height 9
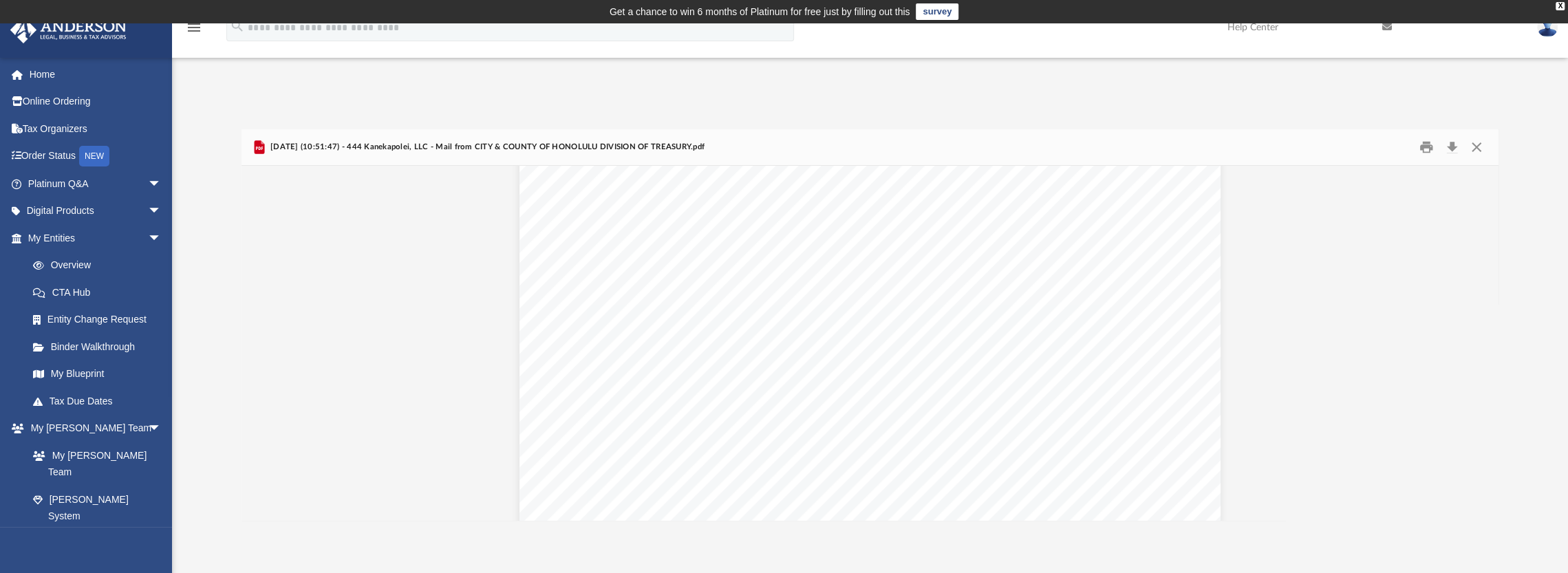
scroll to position [285, 0]
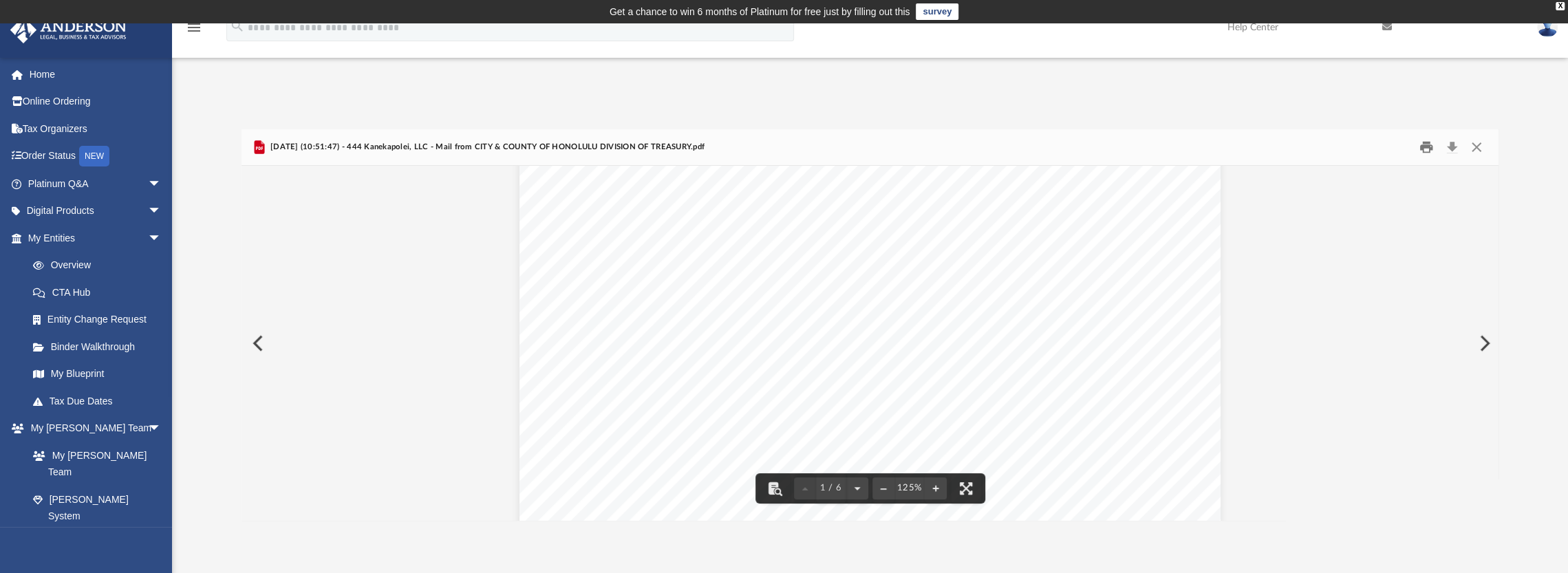
click at [1423, 148] on button "Print" at bounding box center [1426, 147] width 28 height 21
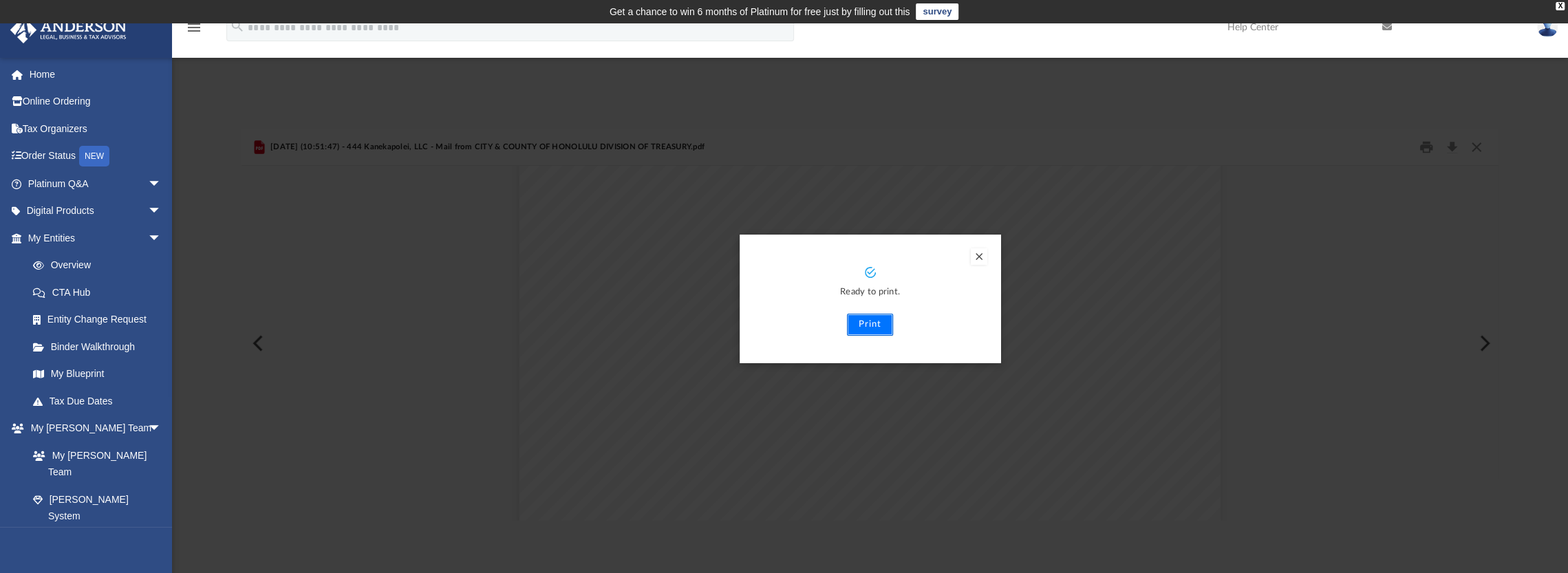
click at [865, 330] on button "Print" at bounding box center [870, 325] width 46 height 22
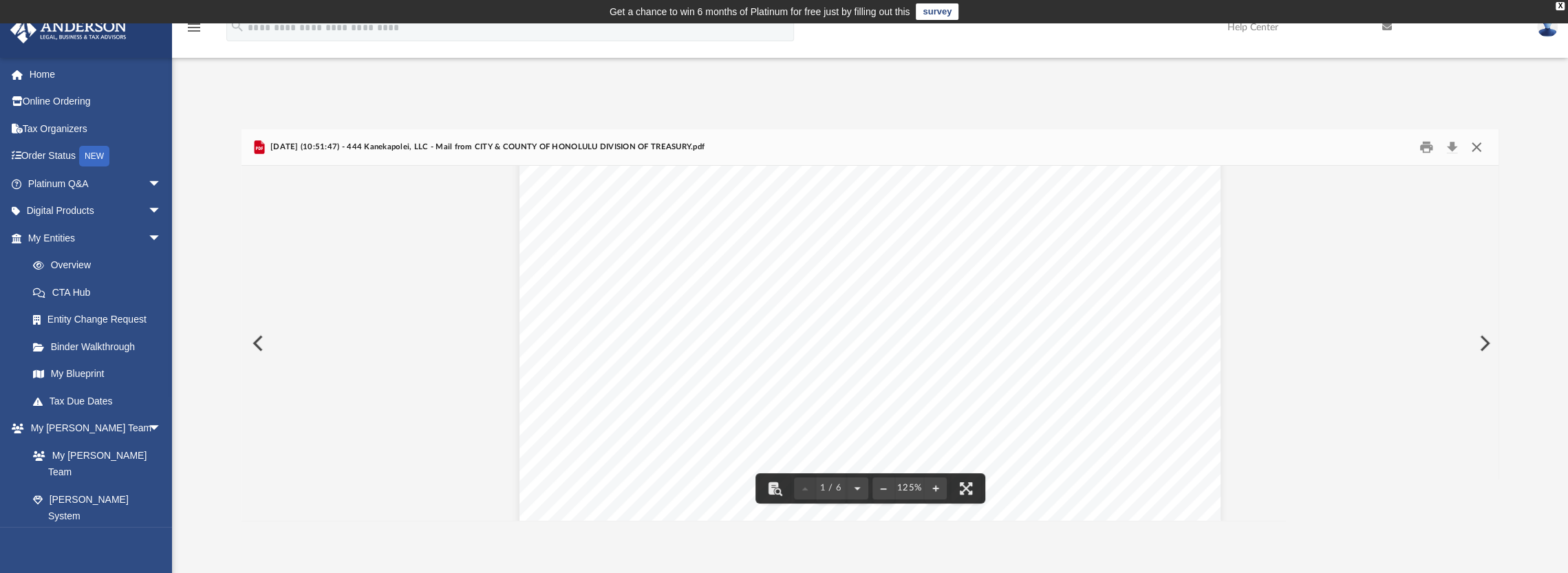
drag, startPoint x: 1480, startPoint y: 145, endPoint x: 1461, endPoint y: 172, distance: 33.0
click at [1480, 148] on button "Close" at bounding box center [1477, 147] width 25 height 21
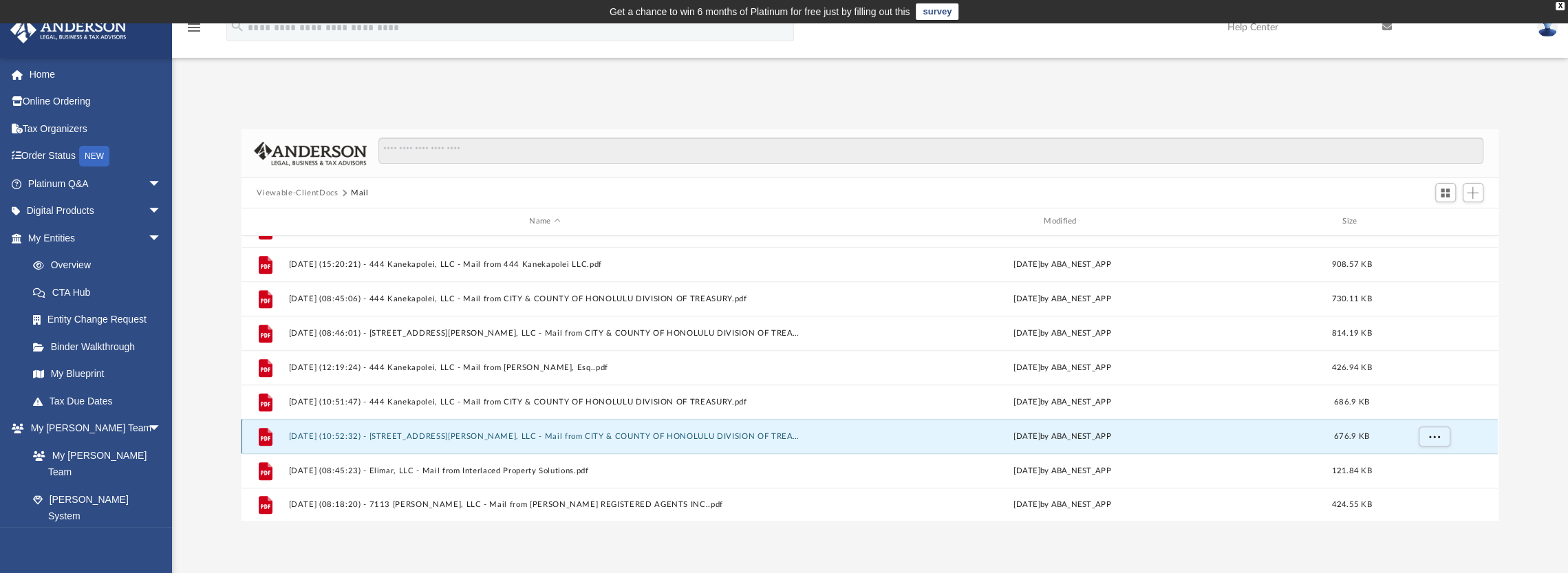
click at [508, 438] on button "2025.07.25 (10:52:32) - 2558 Peter St, LLC - Mail from CITY & COUNTY OF HONOLUL…" at bounding box center [545, 437] width 512 height 9
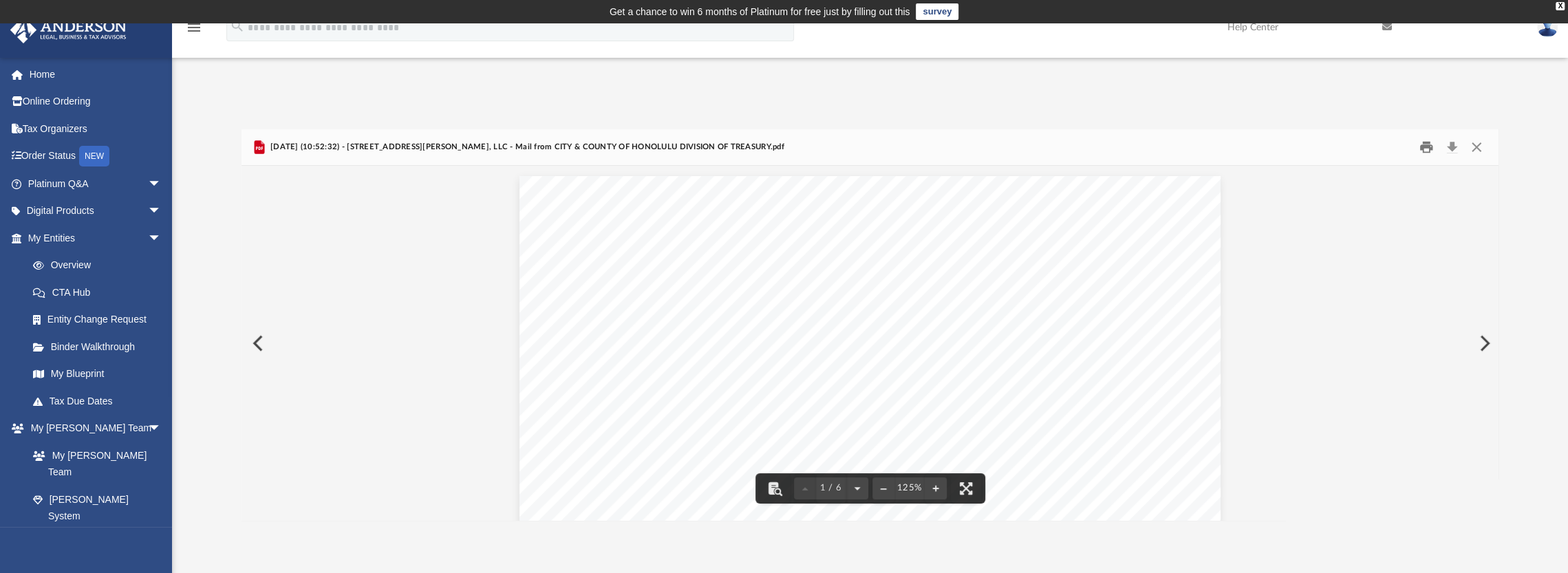
click at [1427, 151] on button "Print" at bounding box center [1426, 147] width 28 height 21
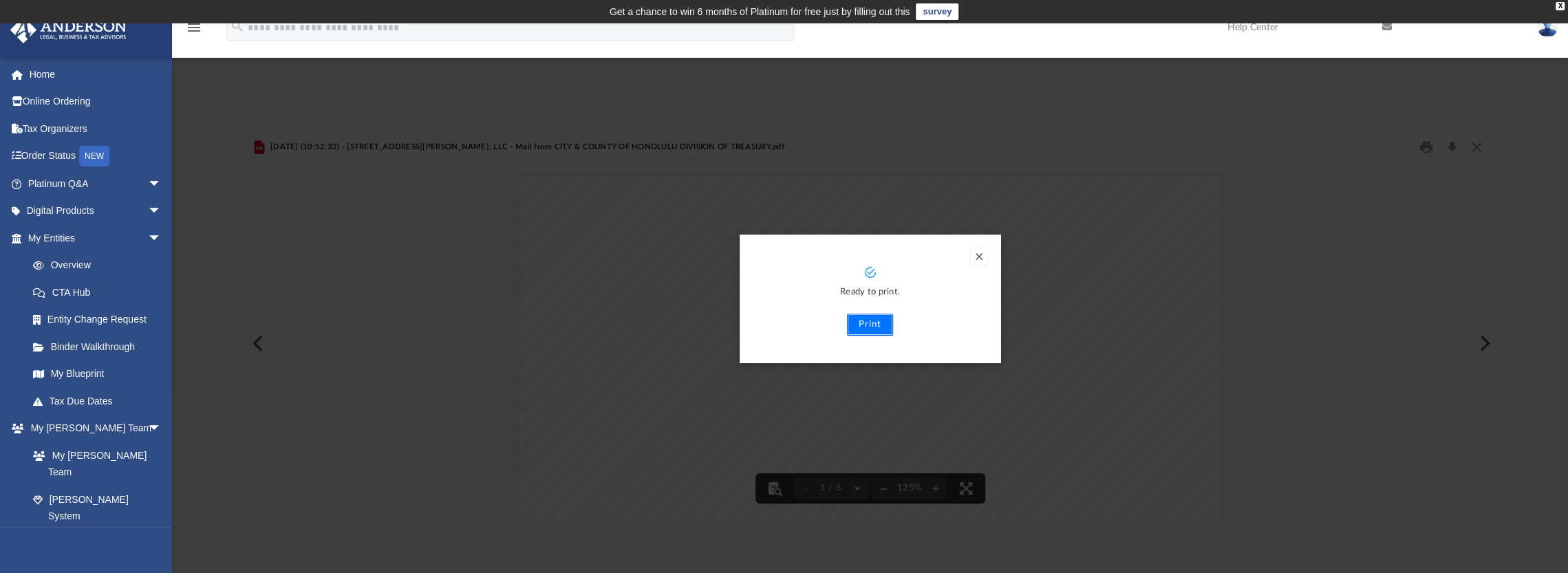
click at [876, 319] on button "Print" at bounding box center [870, 325] width 46 height 22
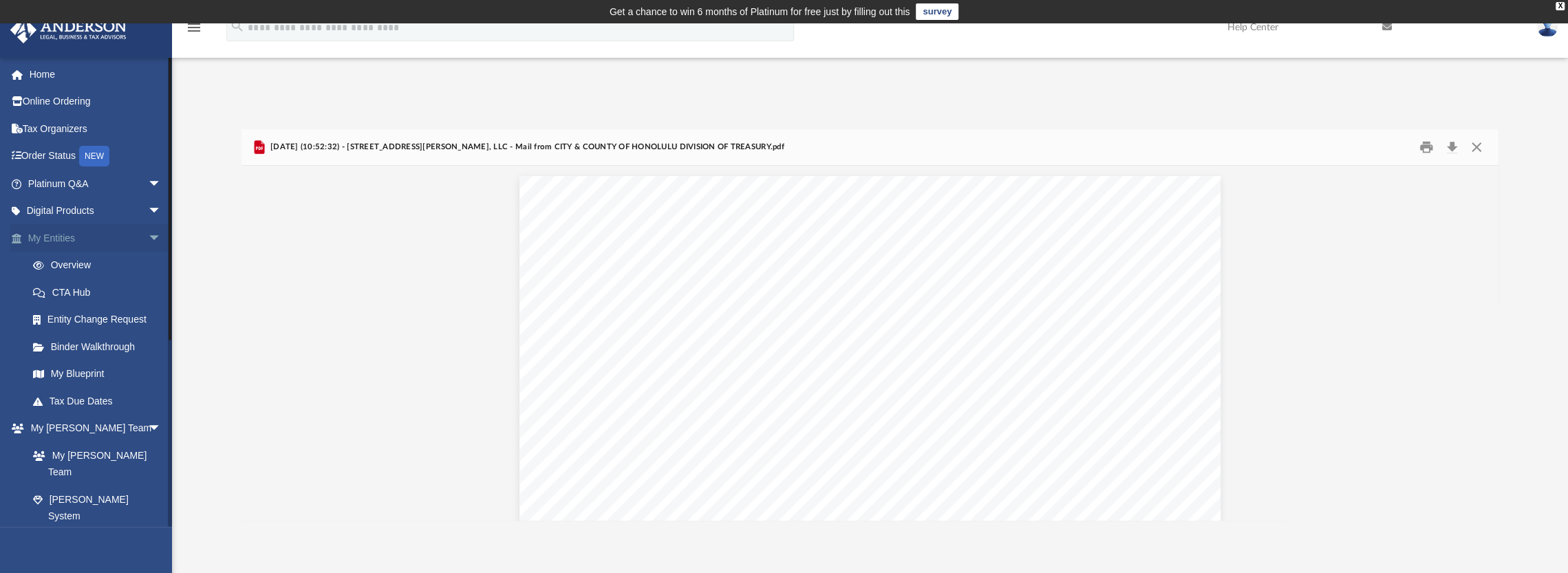
click at [148, 239] on span "arrow_drop_down" at bounding box center [162, 238] width 28 height 28
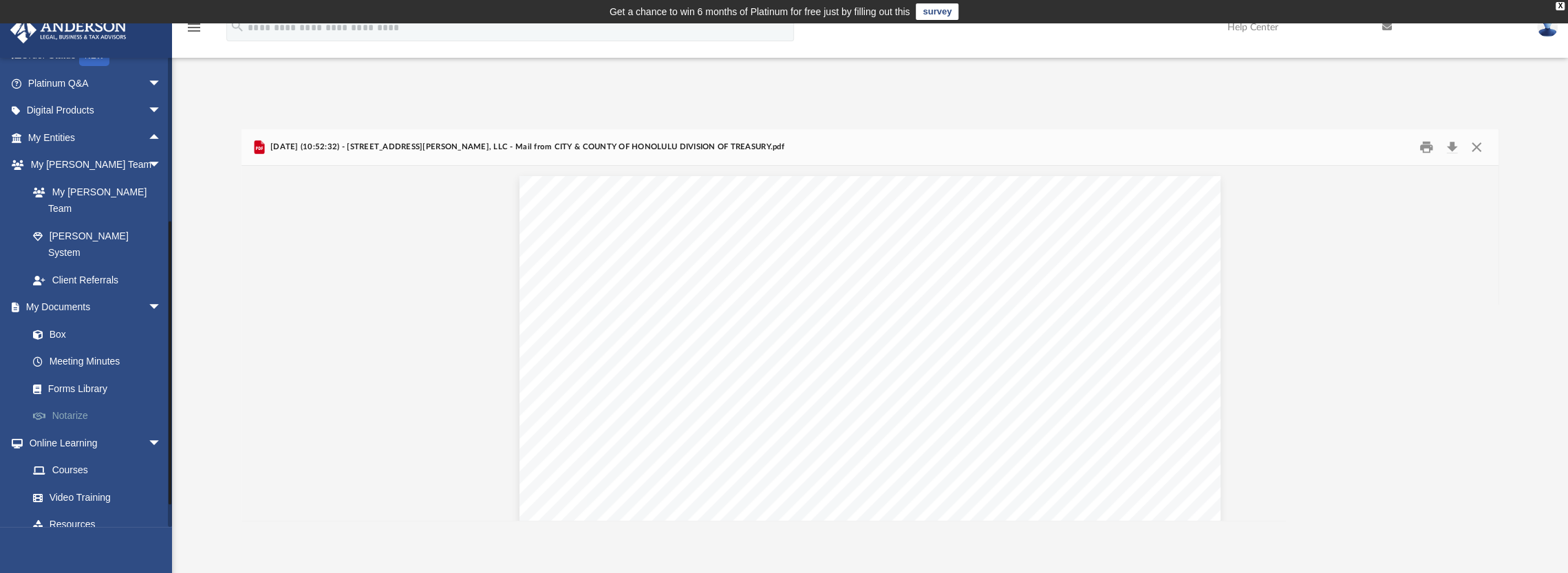
scroll to position [135, 0]
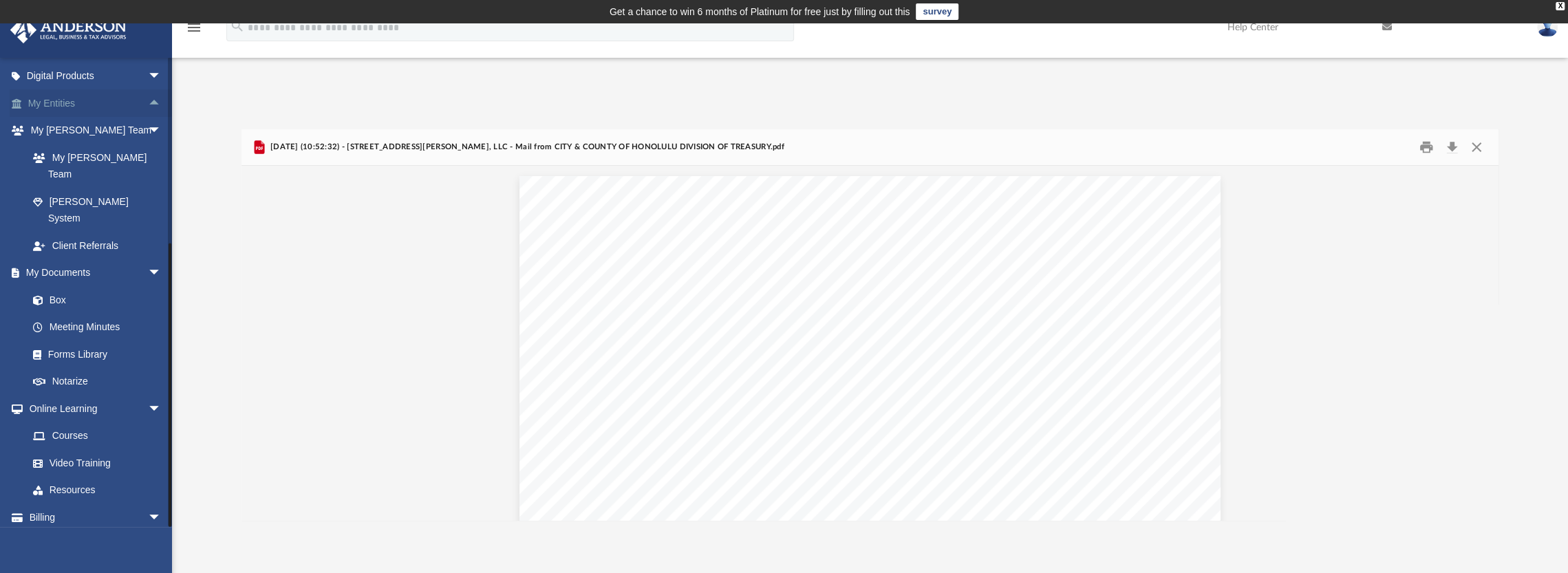
click at [148, 98] on span "arrow_drop_up" at bounding box center [162, 104] width 28 height 28
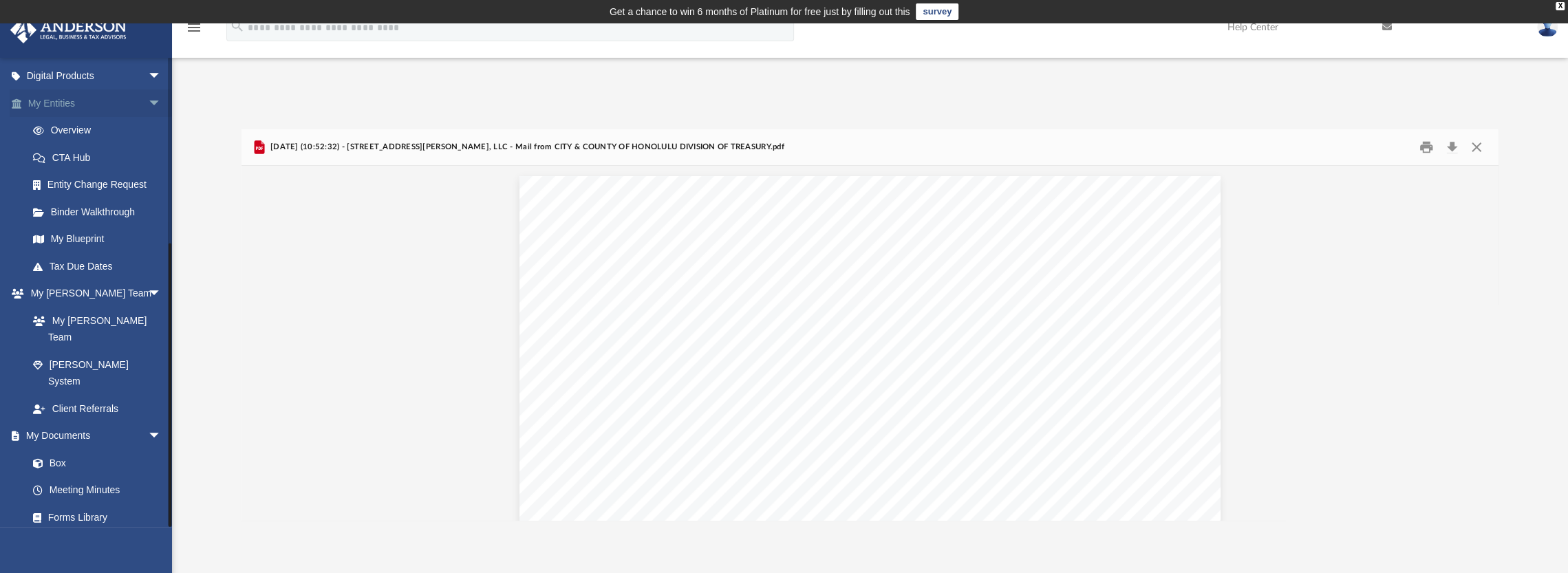
click at [148, 98] on span "arrow_drop_down" at bounding box center [162, 104] width 28 height 28
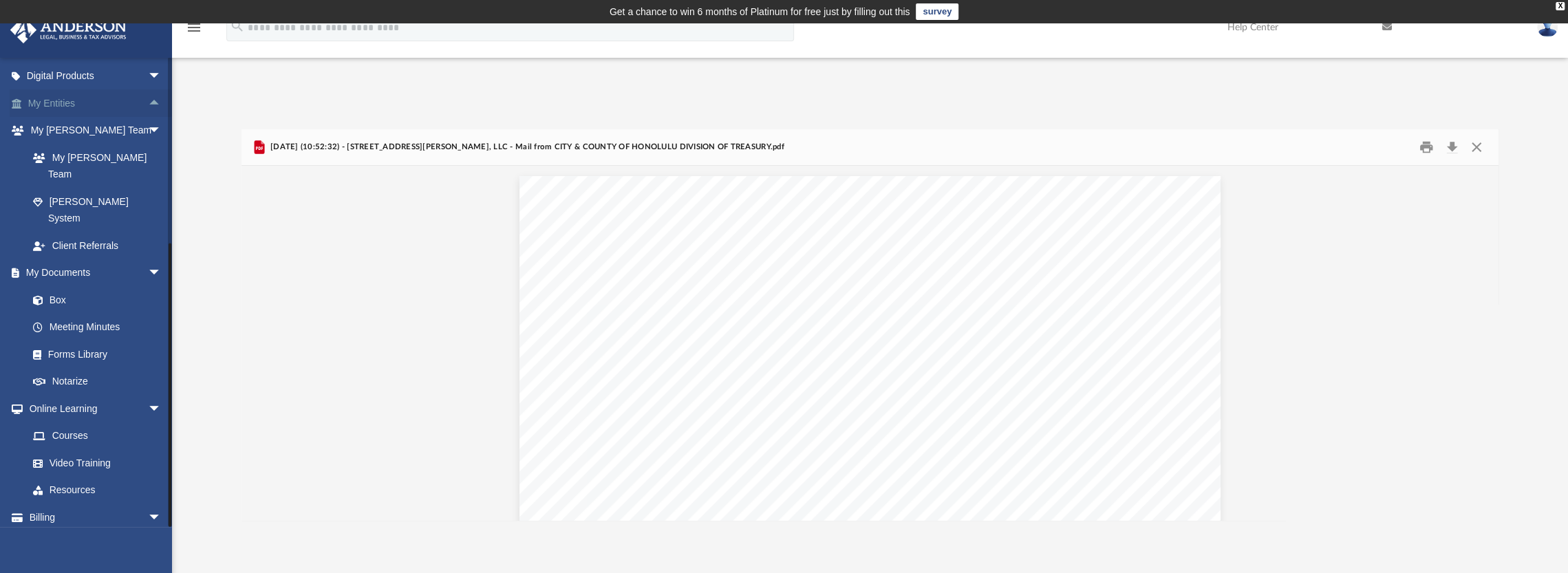
click at [148, 99] on span "arrow_drop_up" at bounding box center [162, 104] width 28 height 28
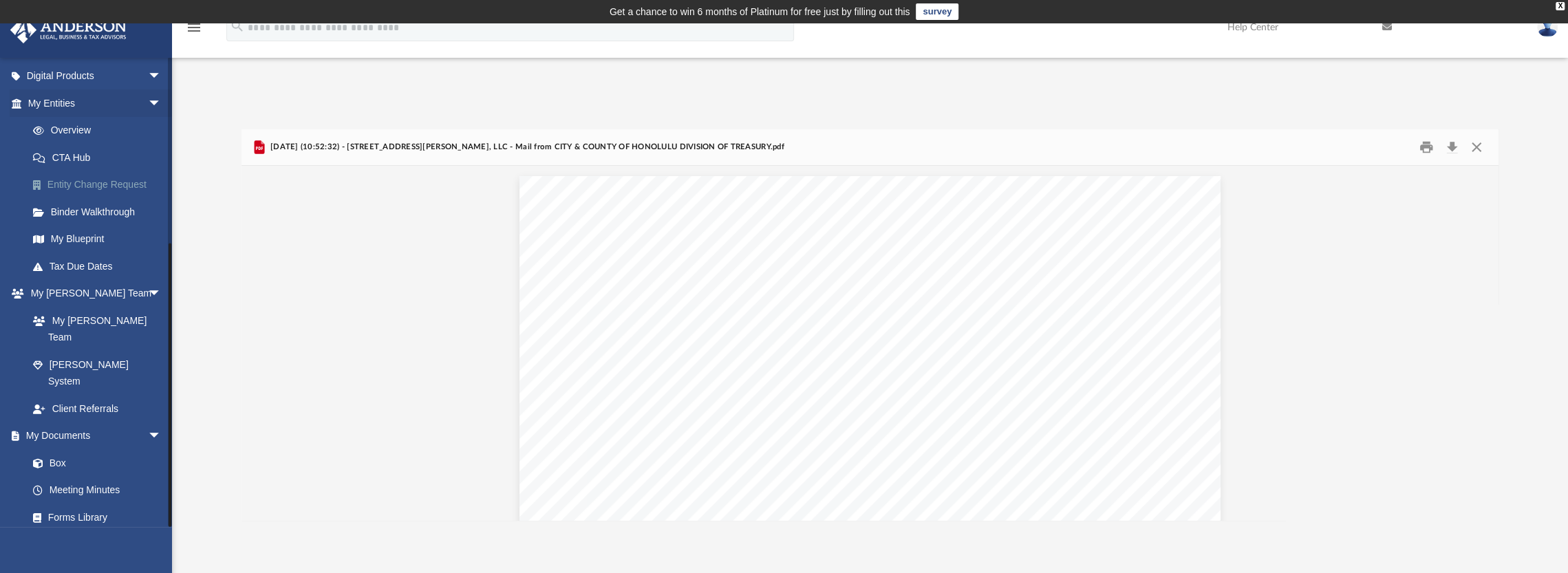
click at [80, 185] on link "Entity Change Request" at bounding box center [101, 185] width 163 height 28
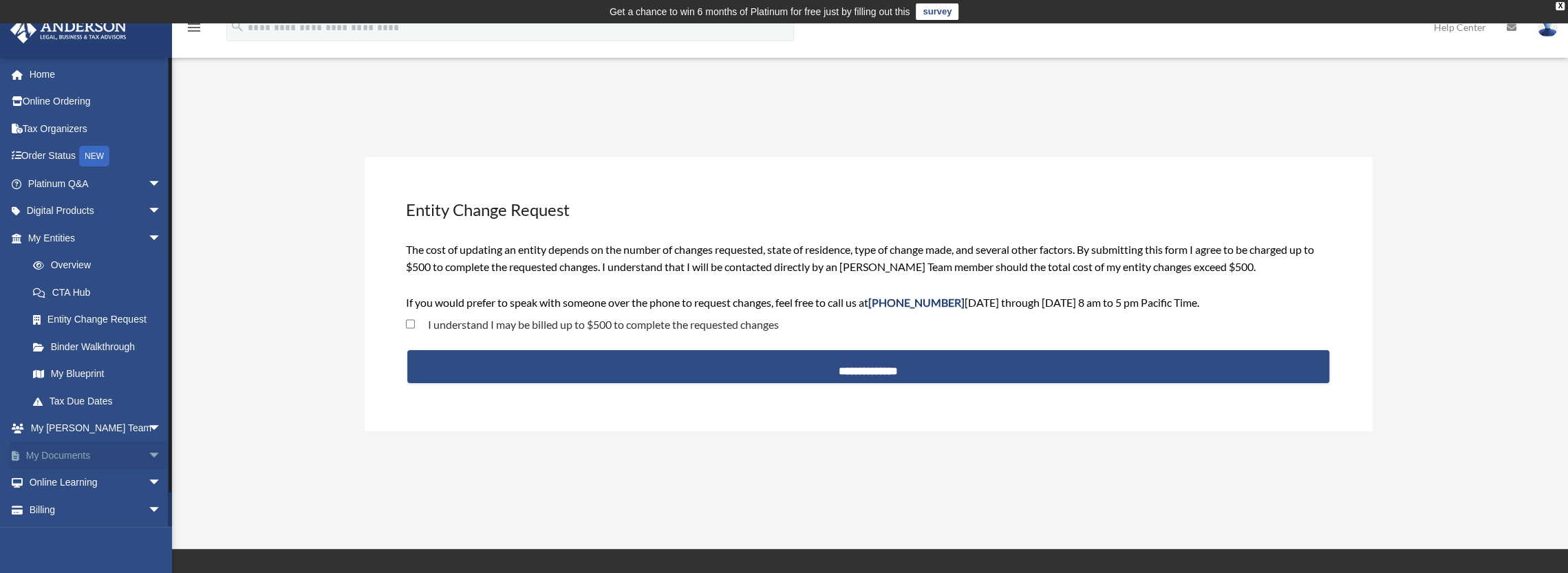
click at [148, 452] on span "arrow_drop_down" at bounding box center [162, 456] width 28 height 28
click at [40, 77] on link "Home" at bounding box center [96, 75] width 172 height 28
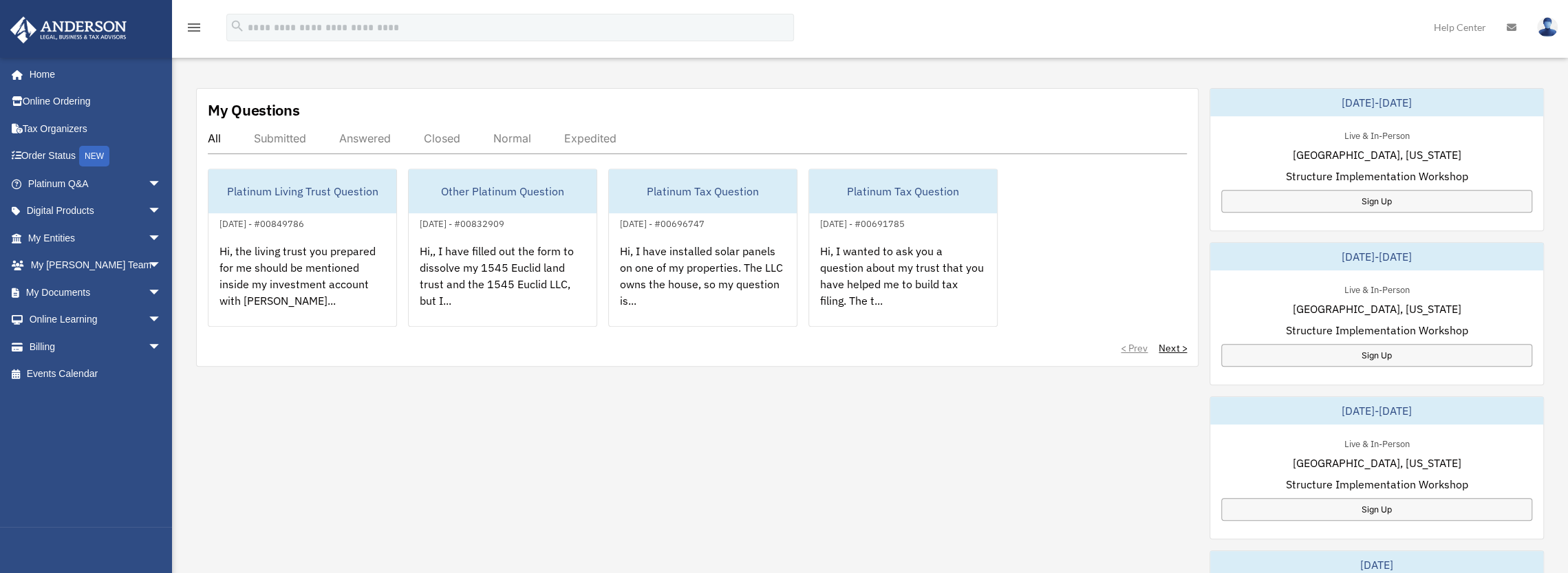
scroll to position [474, 0]
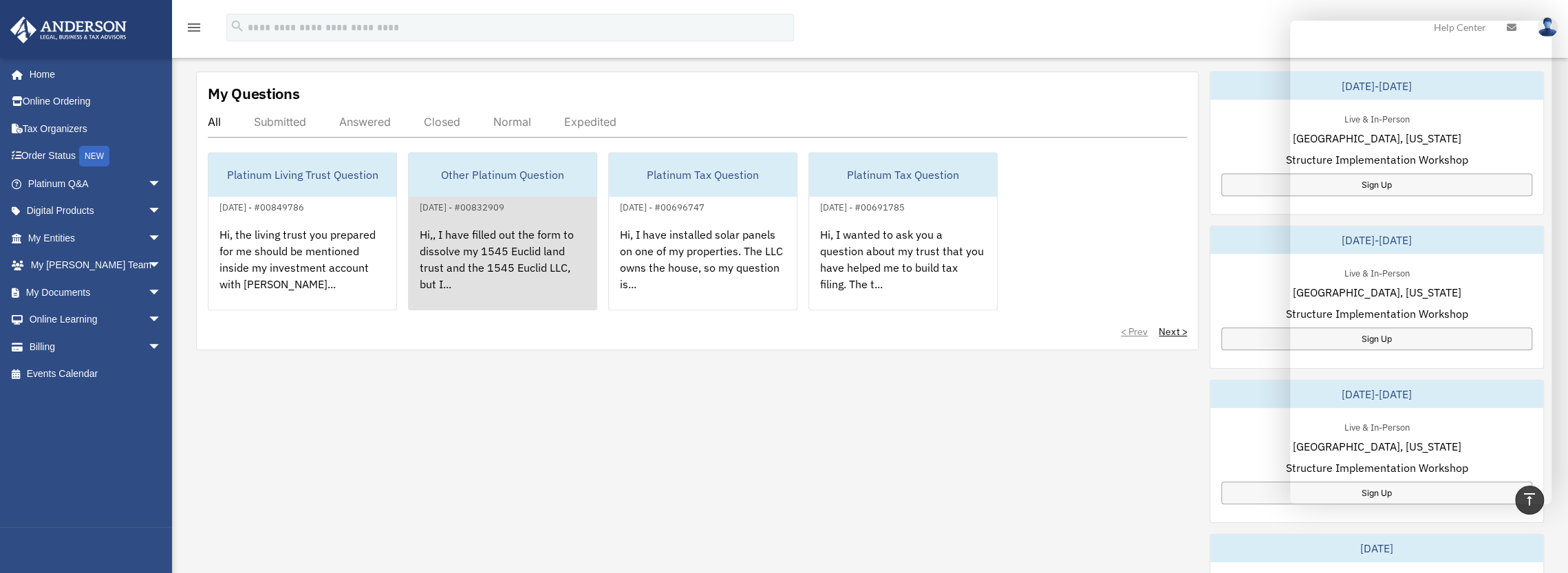
click at [482, 253] on div "Hi,, I have filled out the form to dissolve my 1545 Euclid land trust and the 1…" at bounding box center [502, 269] width 188 height 107
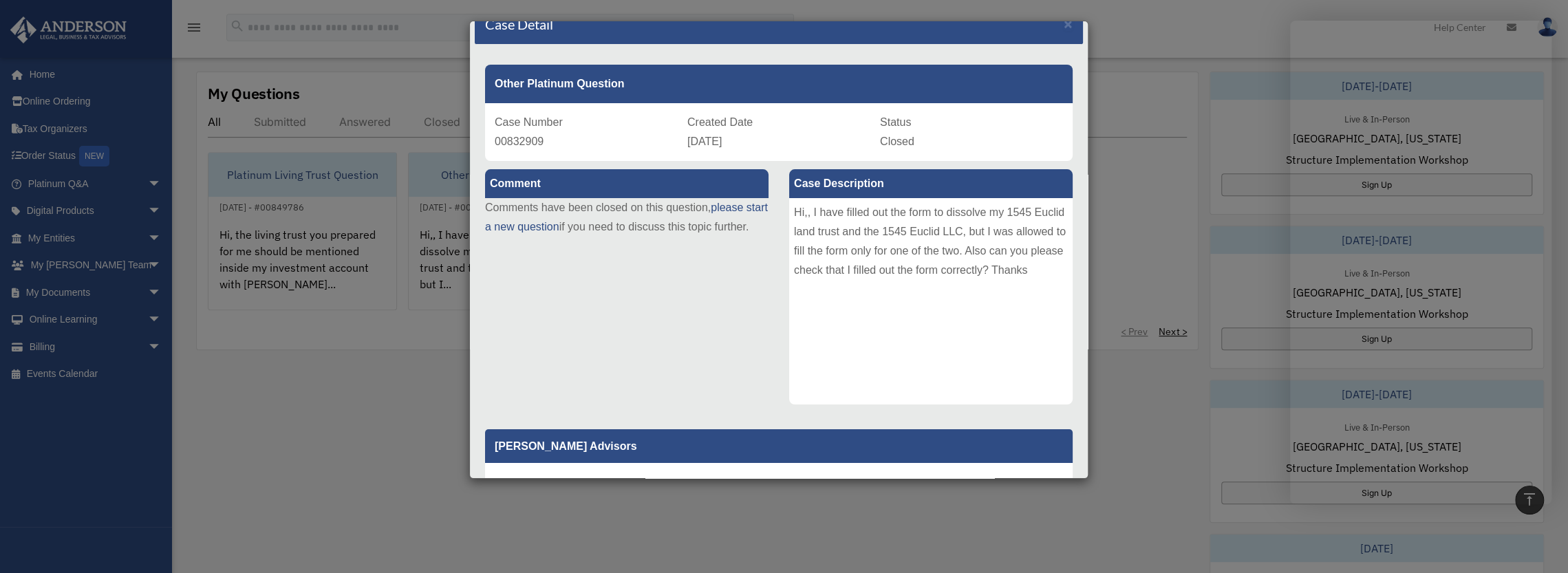
scroll to position [0, 0]
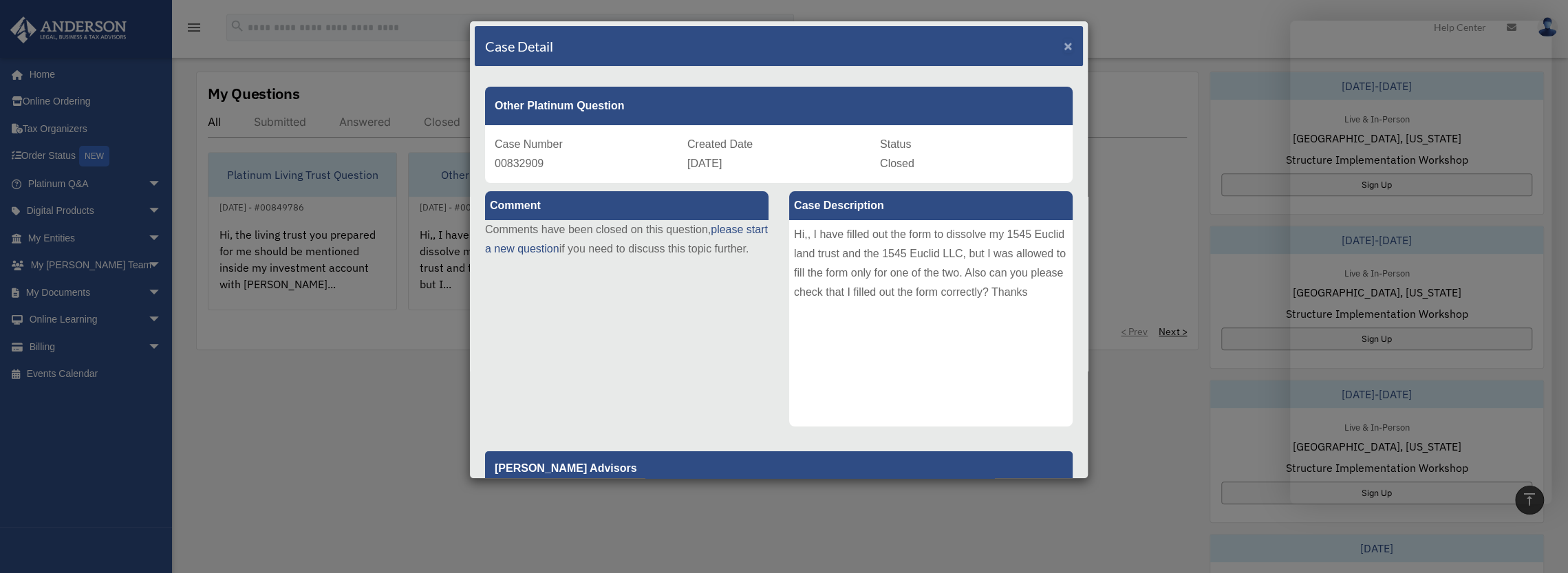
click at [1064, 49] on span "×" at bounding box center [1068, 46] width 9 height 16
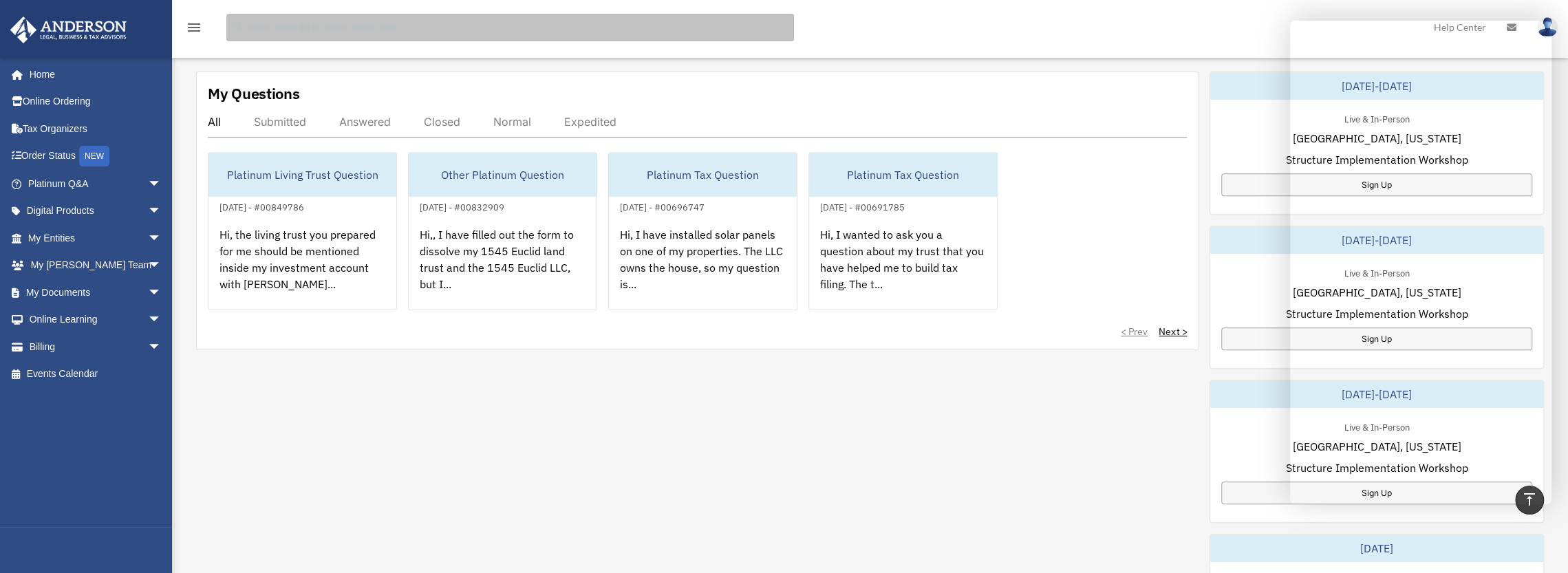
click at [292, 25] on input "search" at bounding box center [511, 28] width 568 height 28
type input "**********"
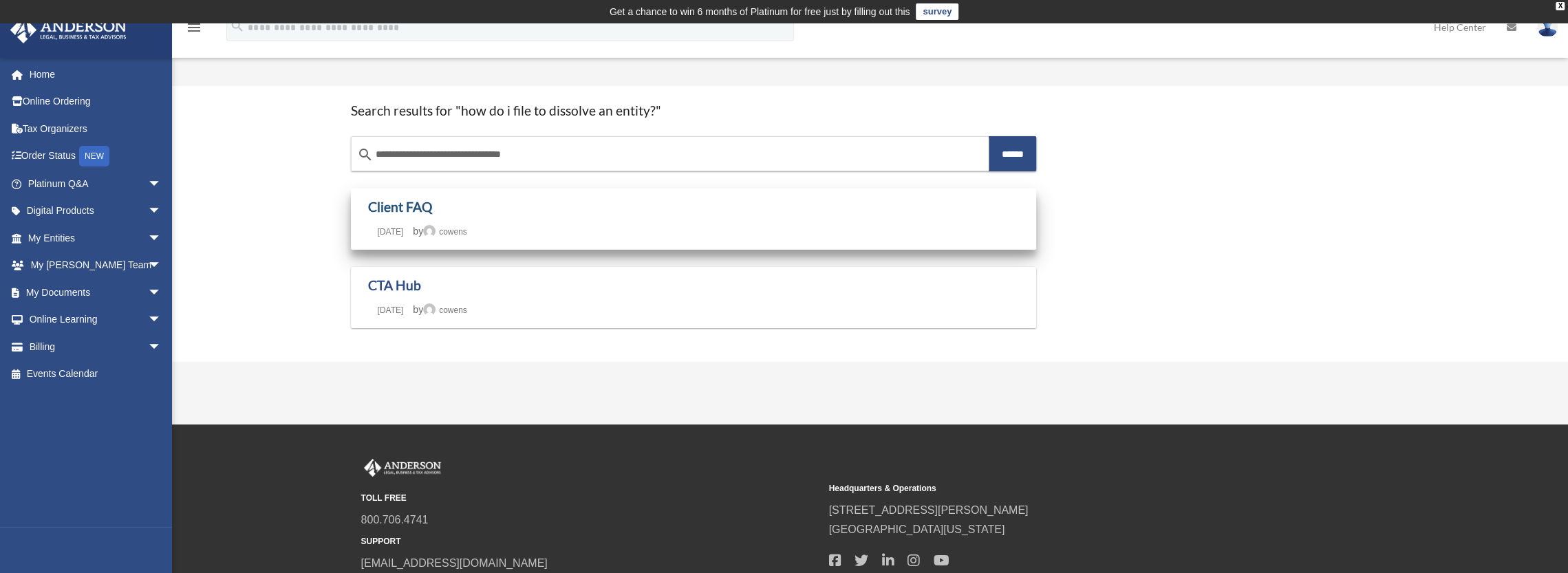
click at [401, 204] on link "Client FAQ" at bounding box center [400, 207] width 64 height 16
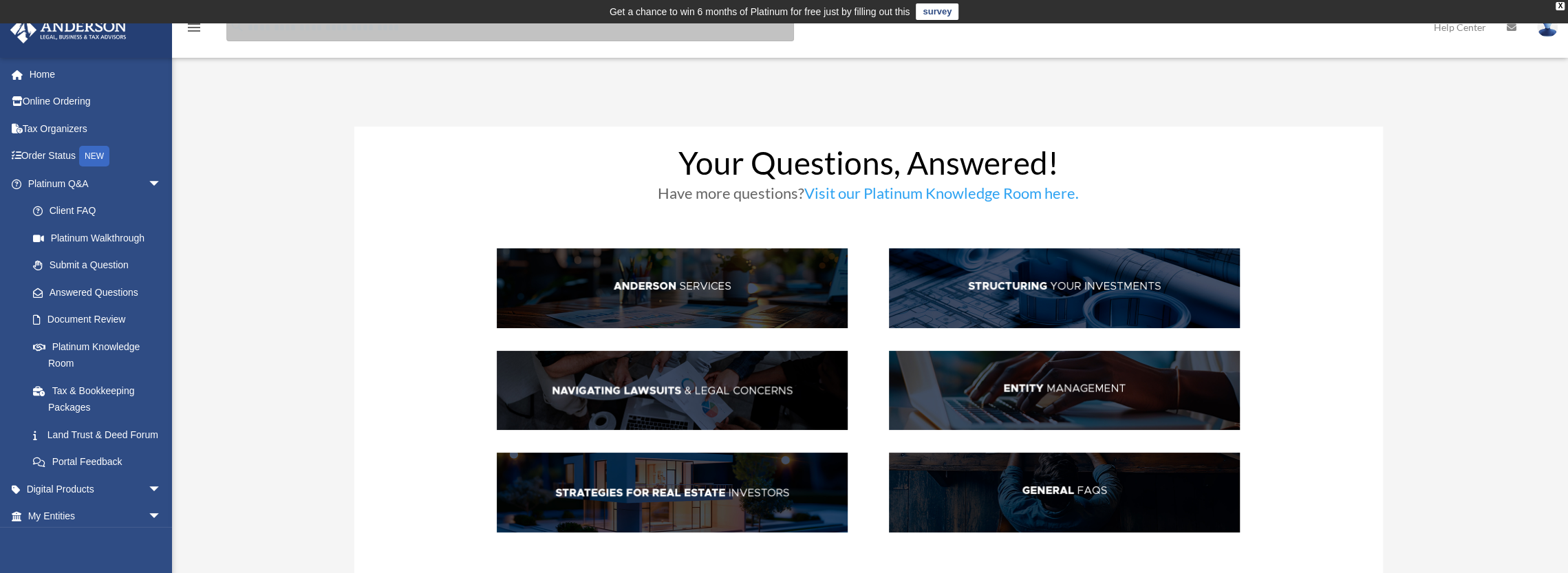
click at [264, 35] on input "search" at bounding box center [511, 28] width 568 height 28
type input "*"
type input "**********"
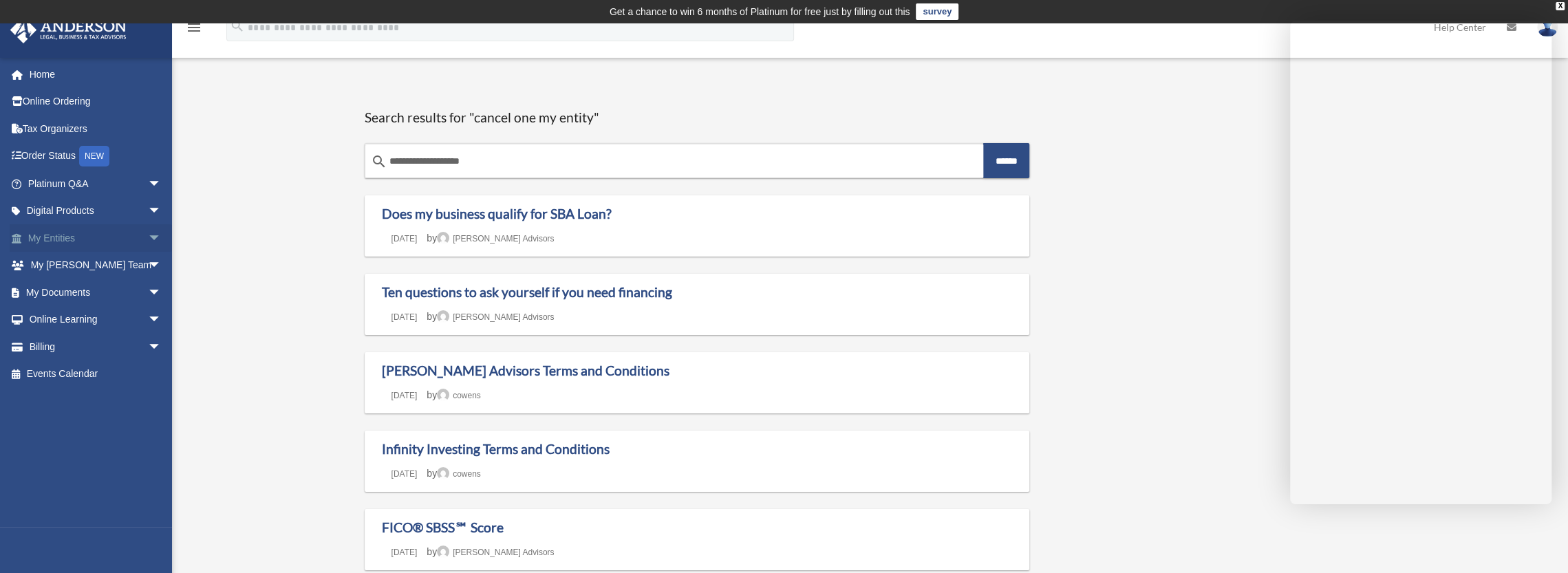
click at [118, 241] on link "My Entities arrow_drop_down" at bounding box center [96, 238] width 172 height 28
click at [127, 241] on link "My Entities arrow_drop_down" at bounding box center [96, 238] width 172 height 28
click at [148, 238] on span "arrow_drop_down" at bounding box center [162, 238] width 28 height 28
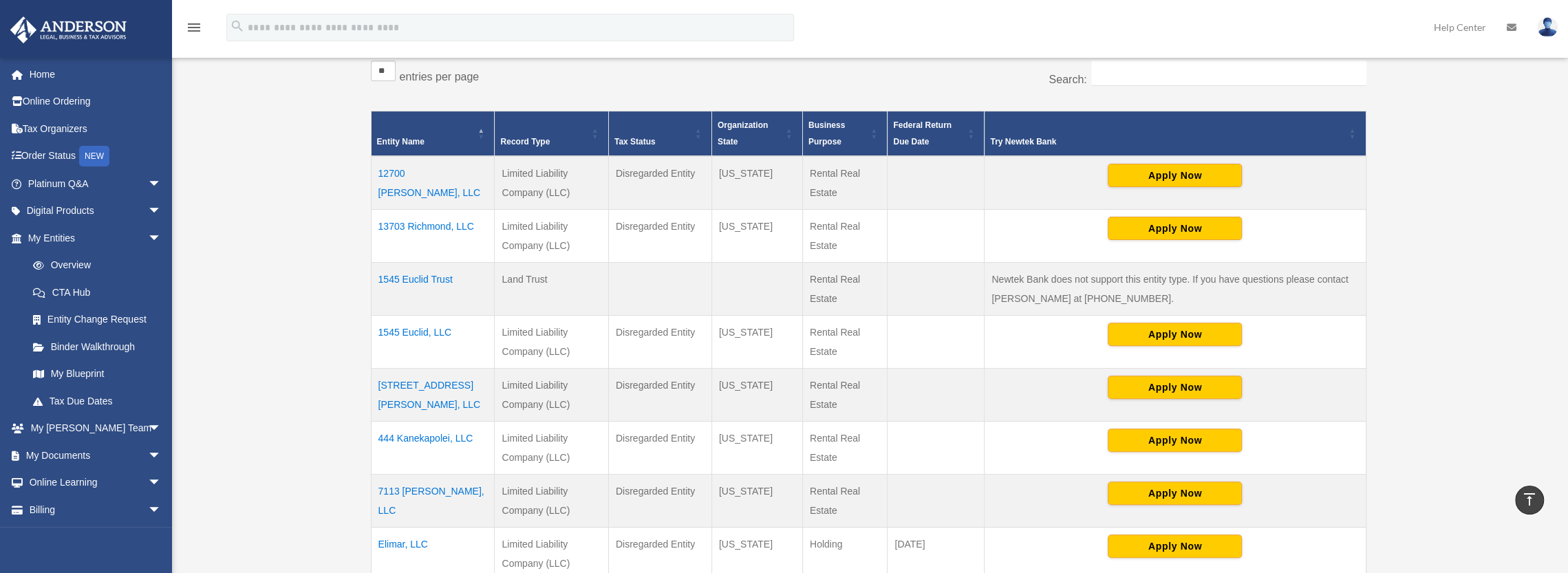
scroll to position [277, 0]
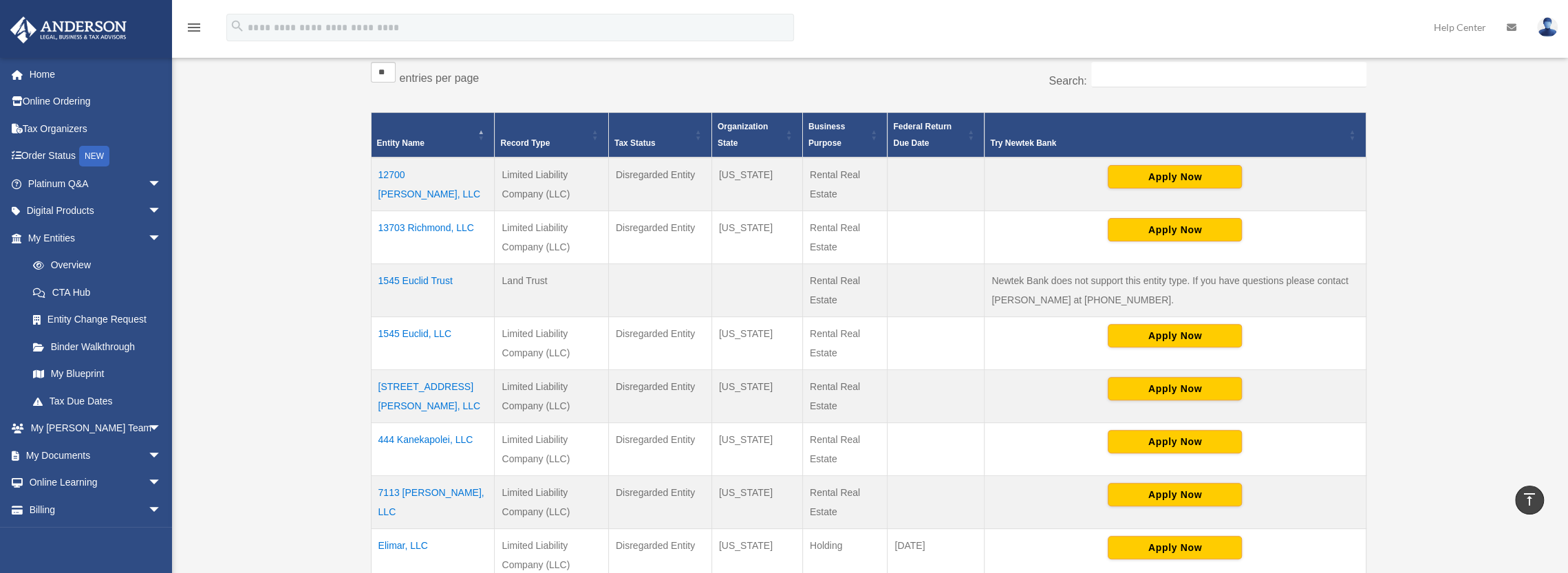
click at [421, 175] on td "12700 Bartram, LLC" at bounding box center [432, 185] width 124 height 54
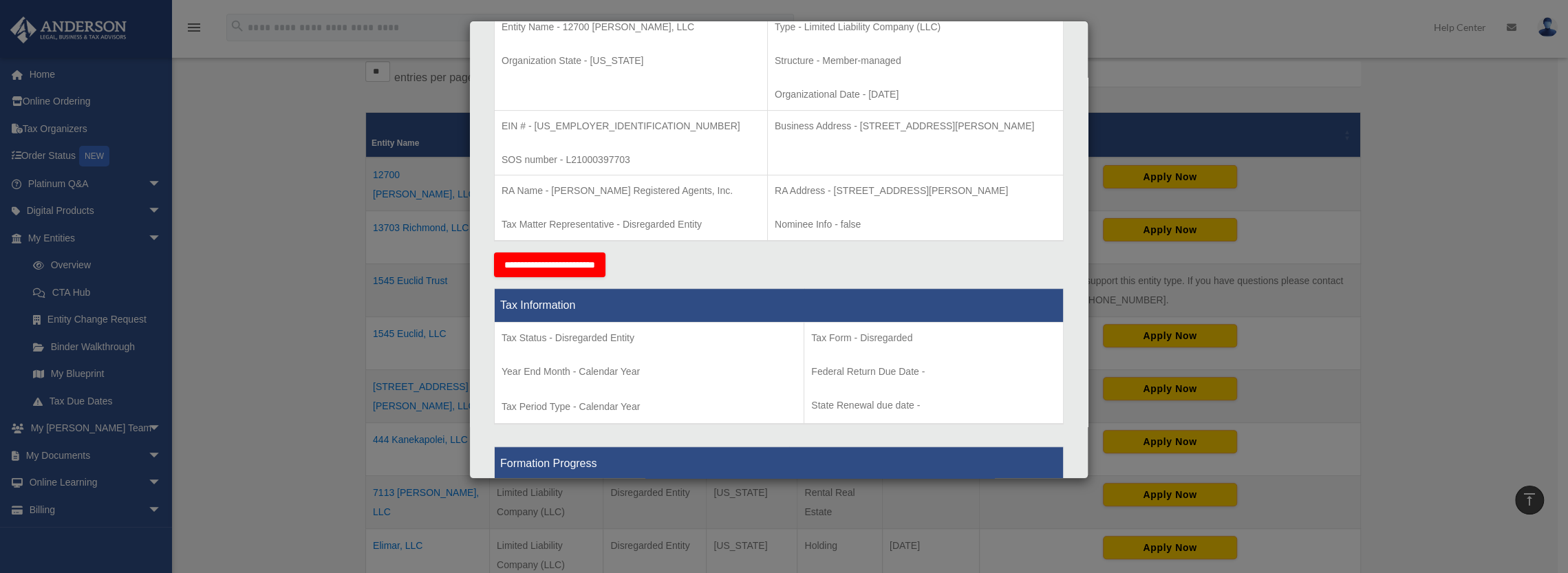
scroll to position [329, 0]
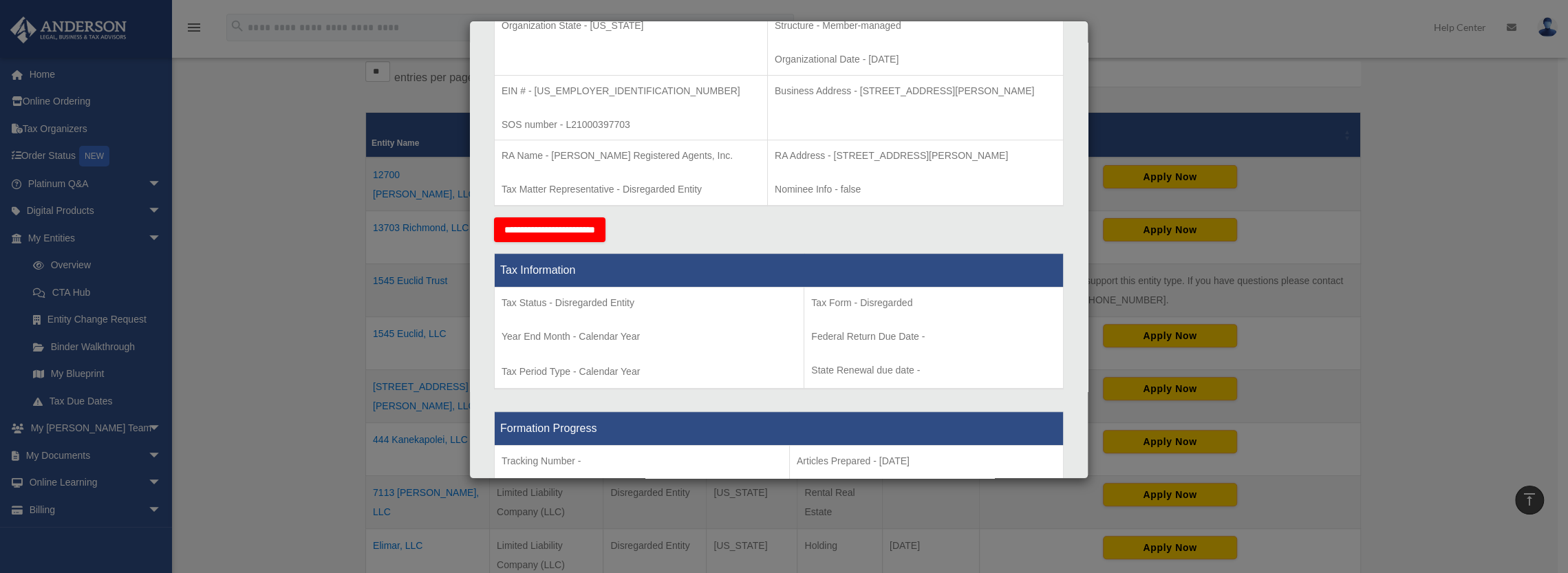
click at [527, 222] on input "**********" at bounding box center [550, 230] width 112 height 25
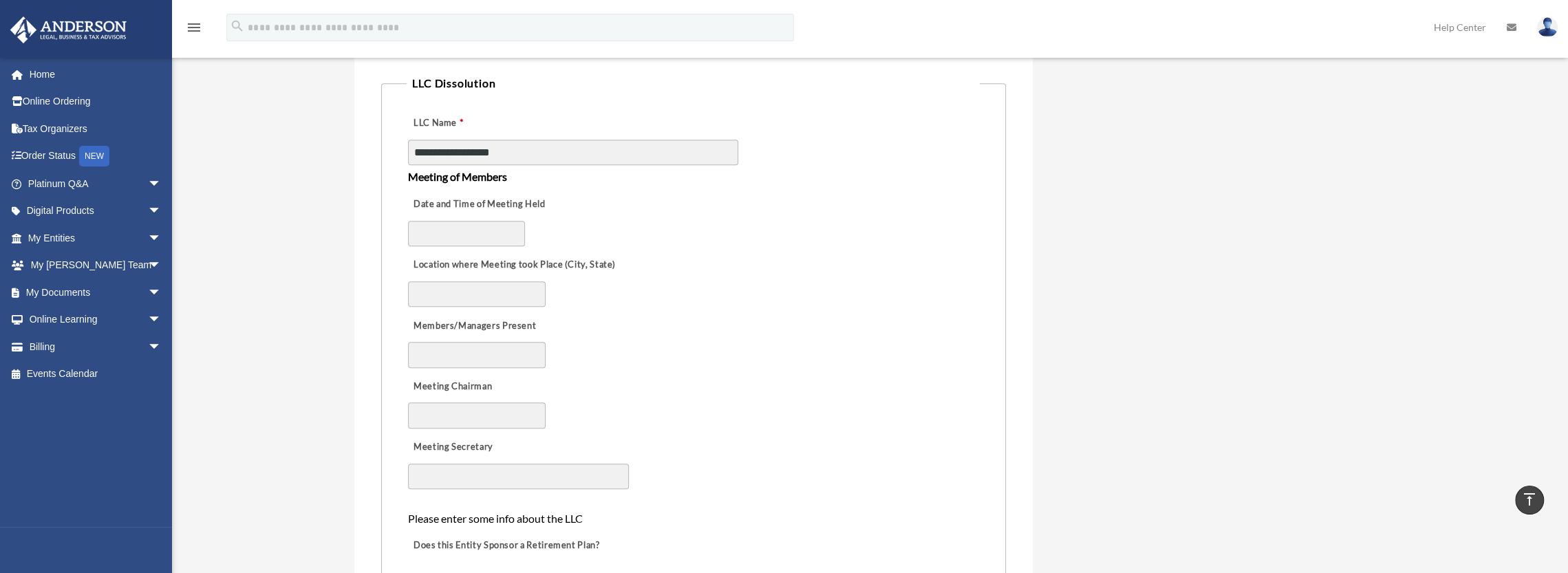
scroll to position [737, 0]
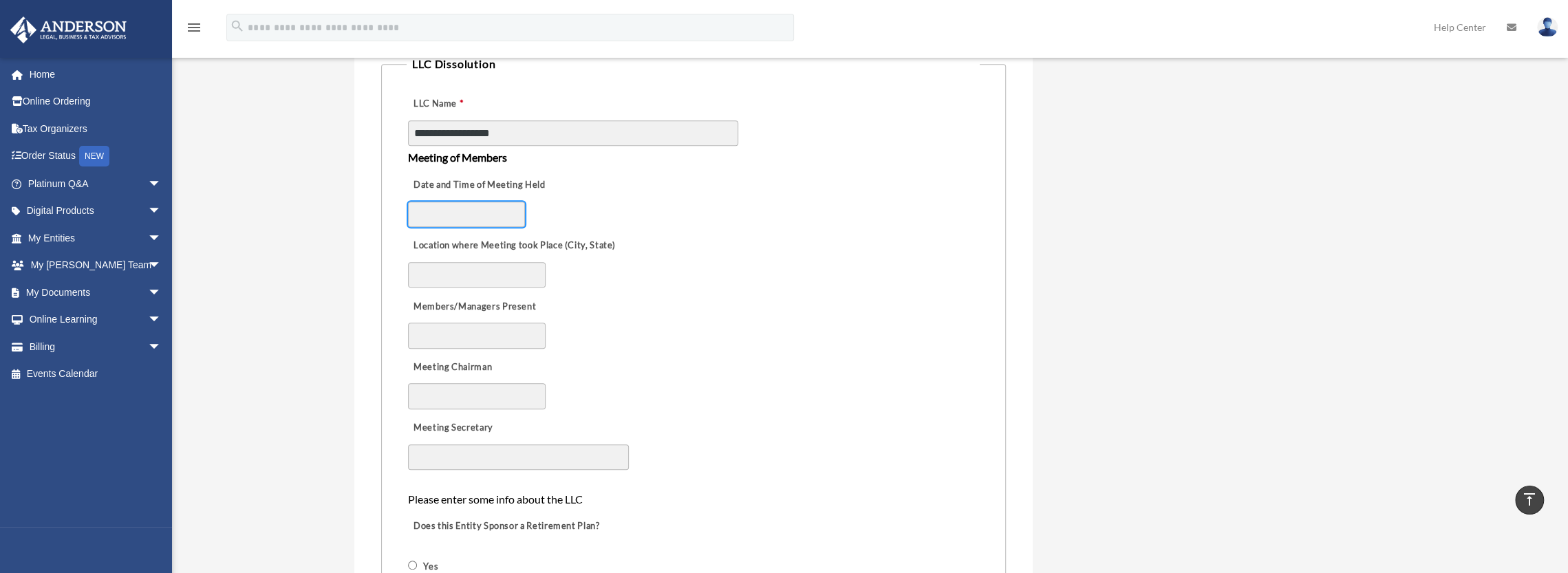
click at [437, 213] on input "Date and Time of Meeting Held" at bounding box center [466, 214] width 117 height 26
type input "**********"
click at [437, 268] on input "Location where Meeting took Place (City, State)" at bounding box center [477, 275] width 138 height 26
type input "**********"
select select "********"
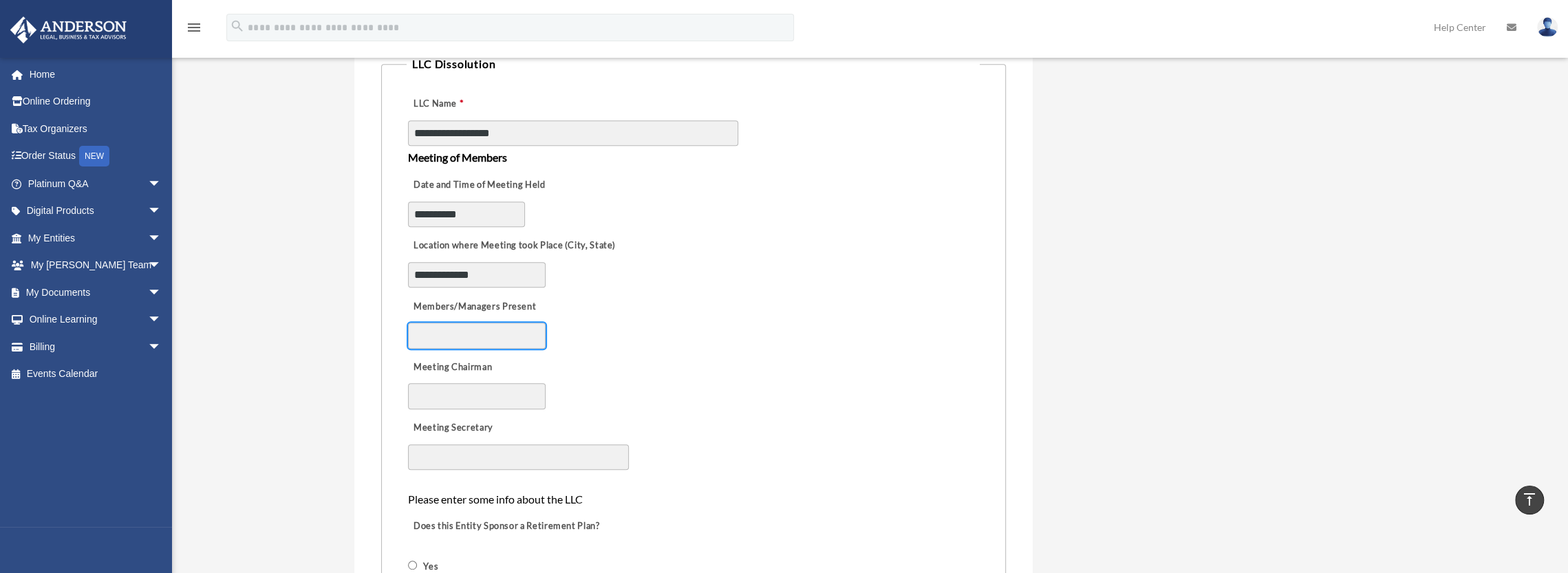
click at [440, 338] on input "Members/Managers Present" at bounding box center [477, 336] width 138 height 26
type input "**********"
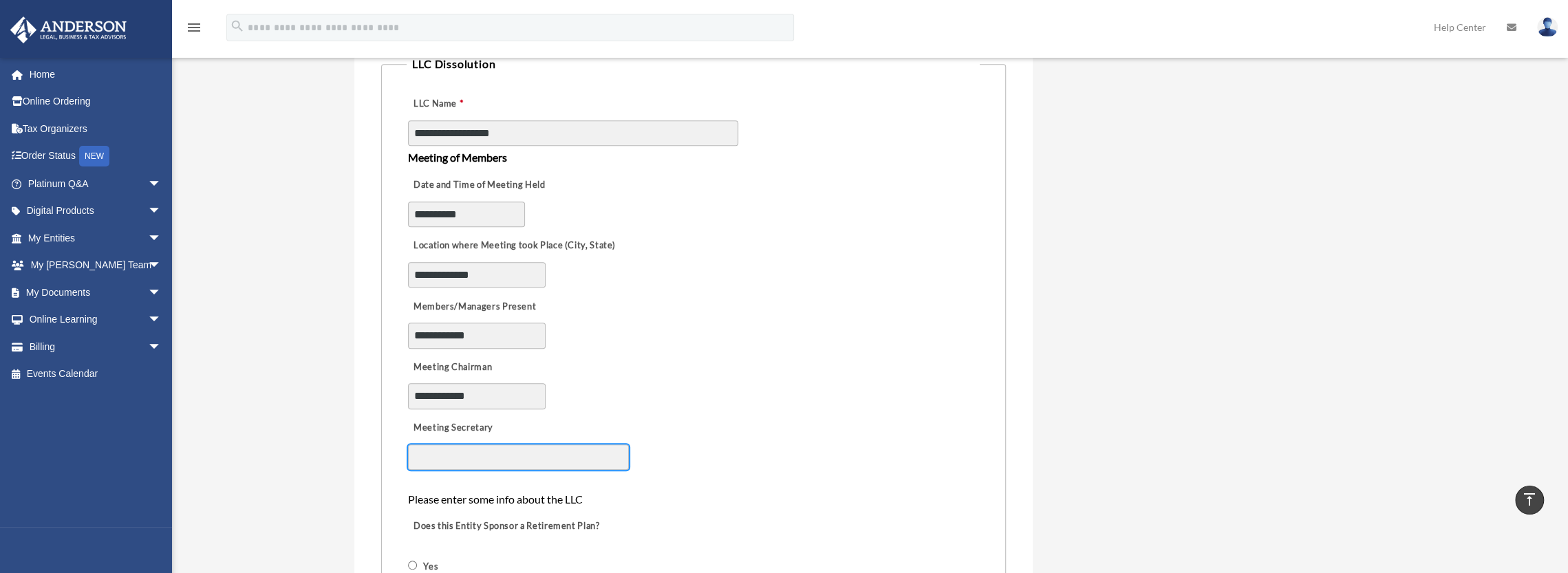
type input "**********"
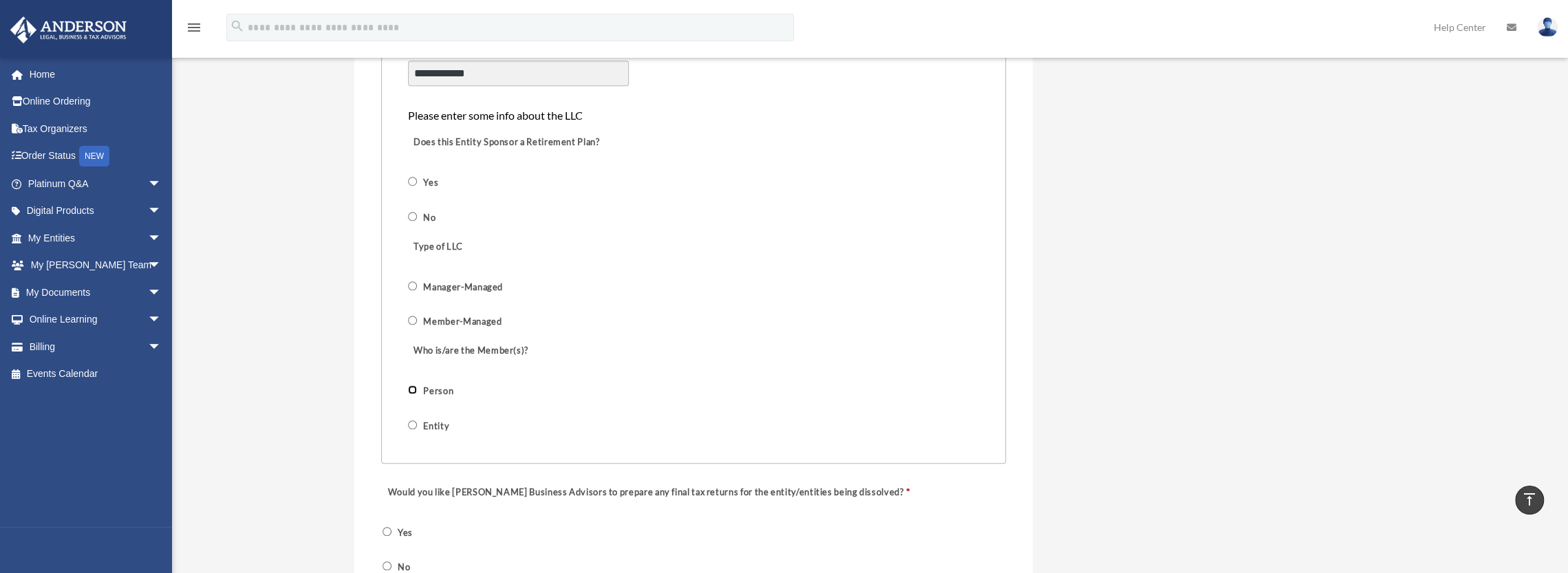
scroll to position [1182, 0]
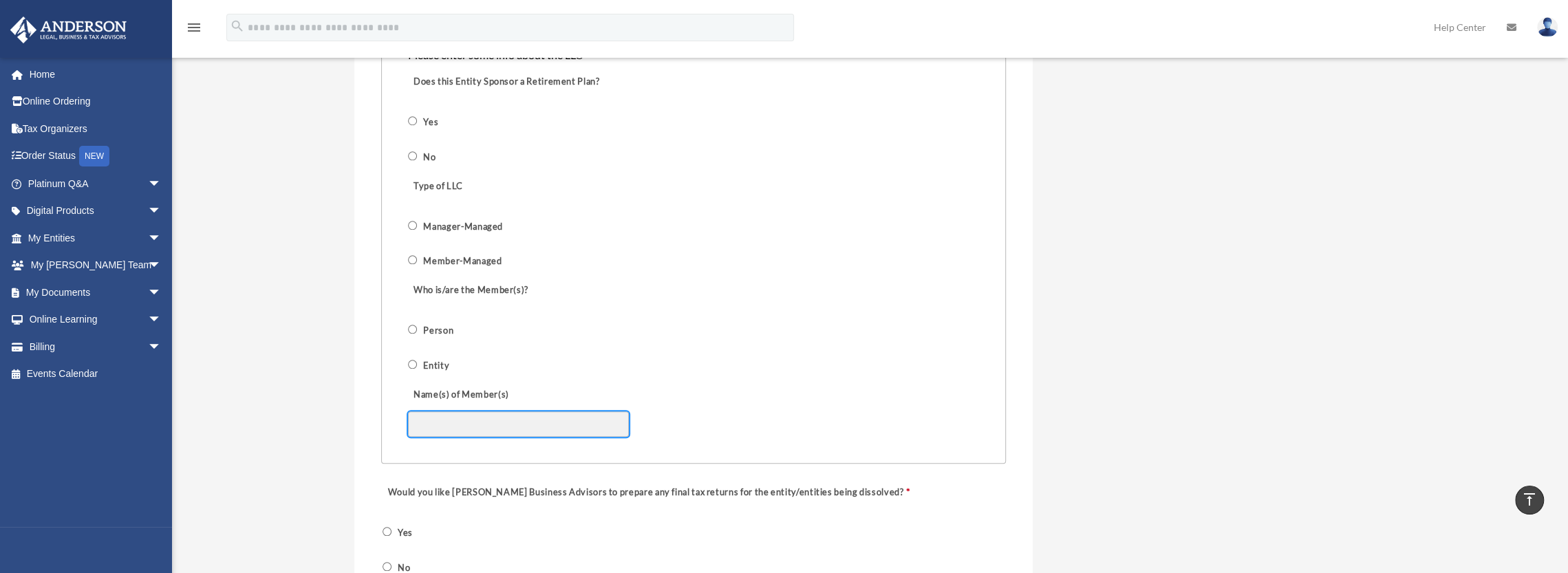
click at [427, 426] on input "Name(s) of Member(s)" at bounding box center [518, 424] width 221 height 26
type input "**********"
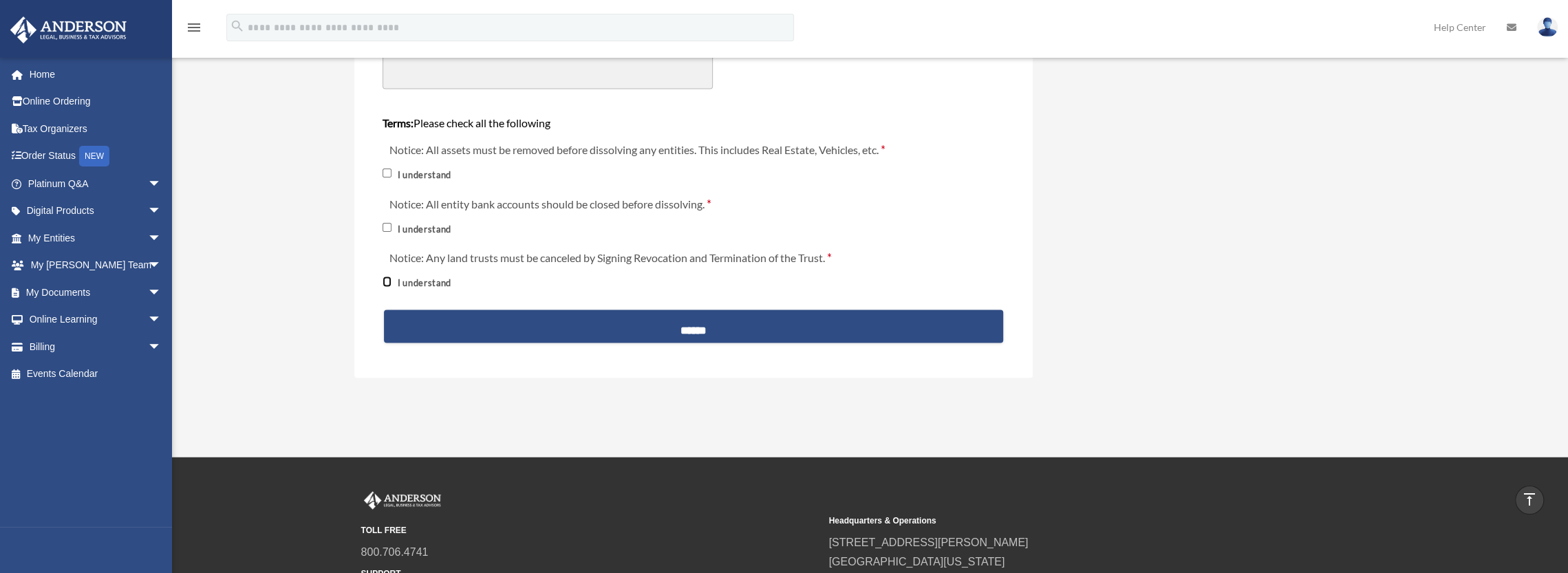
scroll to position [1904, 0]
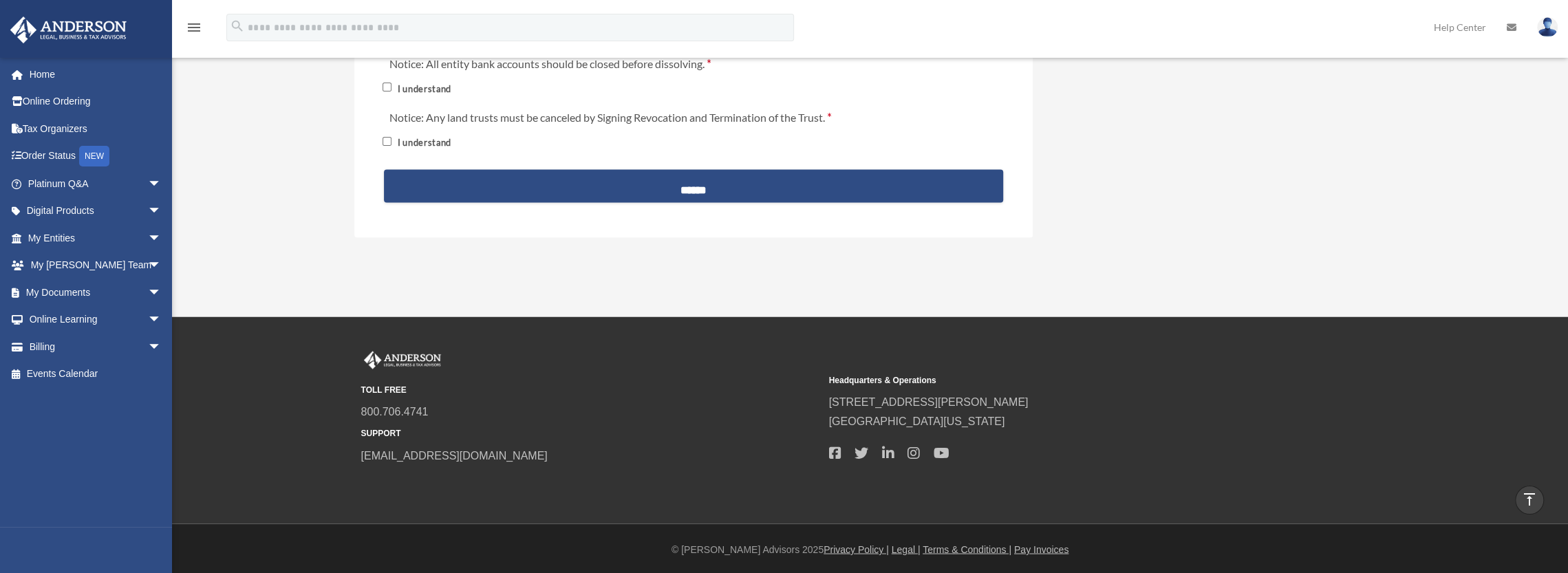
drag, startPoint x: 689, startPoint y: 187, endPoint x: 684, endPoint y: 206, distance: 19.6
click at [689, 187] on input "******" at bounding box center [693, 186] width 619 height 33
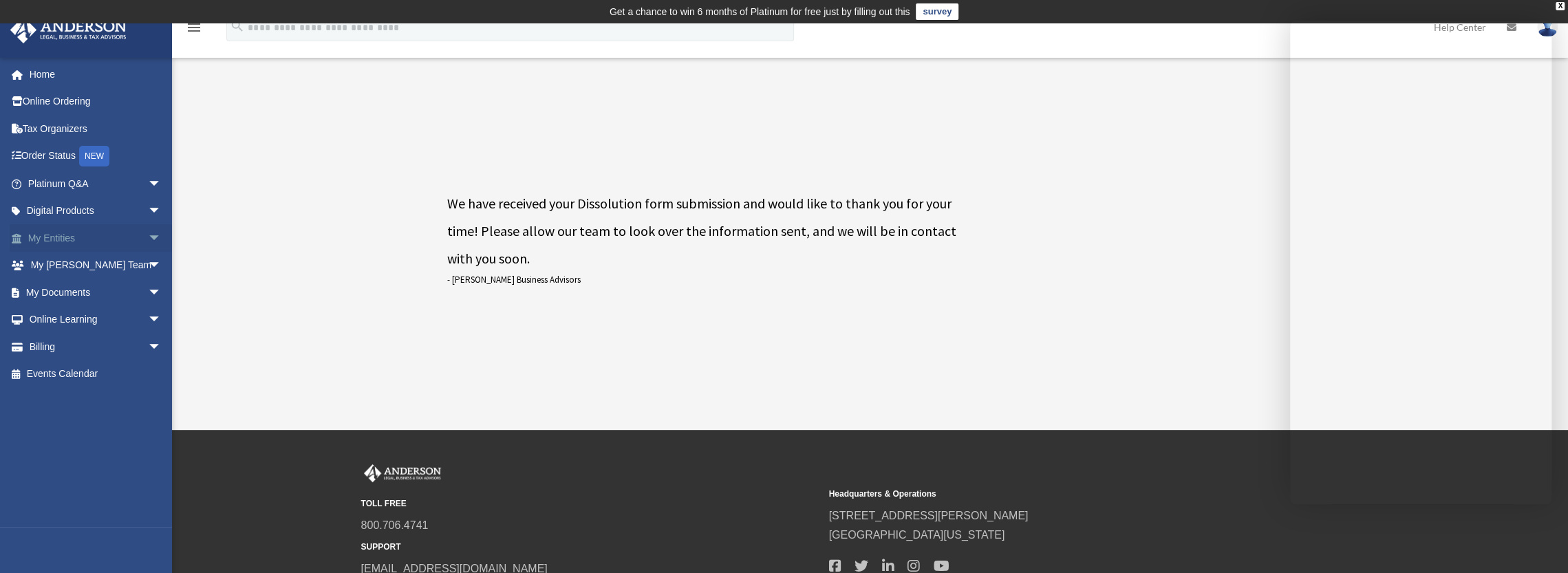
click at [106, 236] on link "My Entities arrow_drop_down" at bounding box center [96, 238] width 172 height 28
click at [148, 241] on span "arrow_drop_down" at bounding box center [162, 238] width 28 height 28
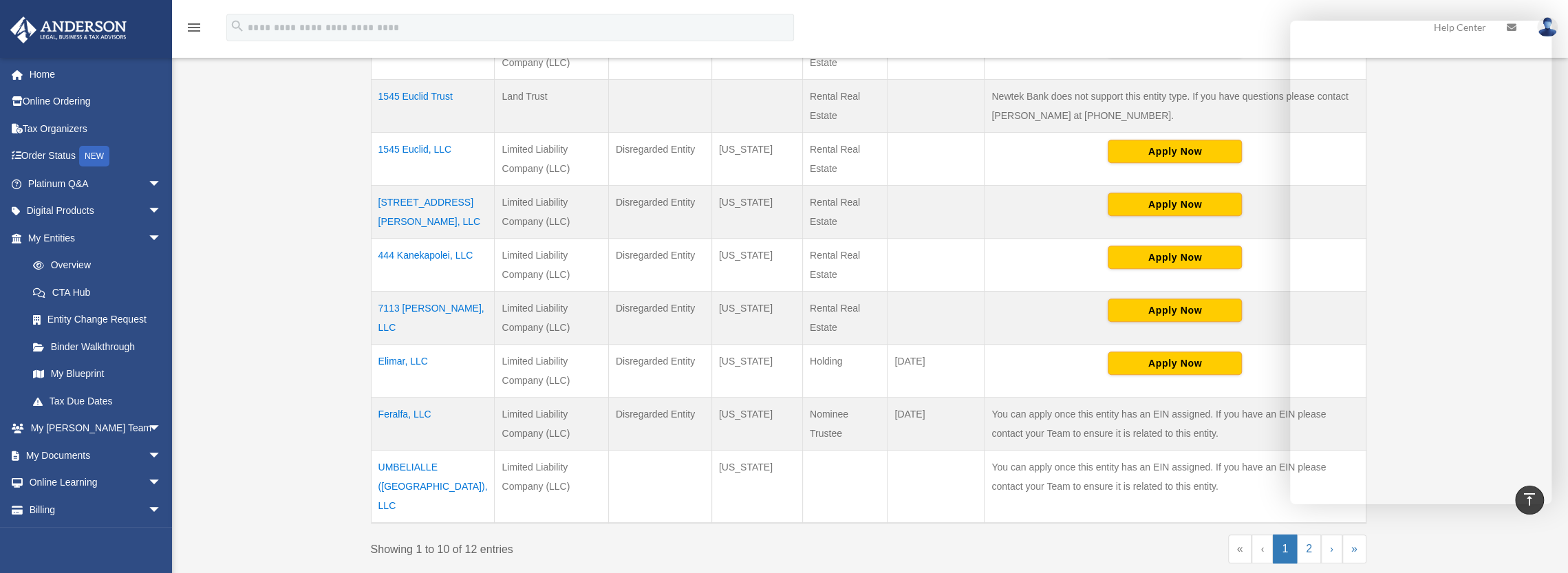
scroll to position [464, 0]
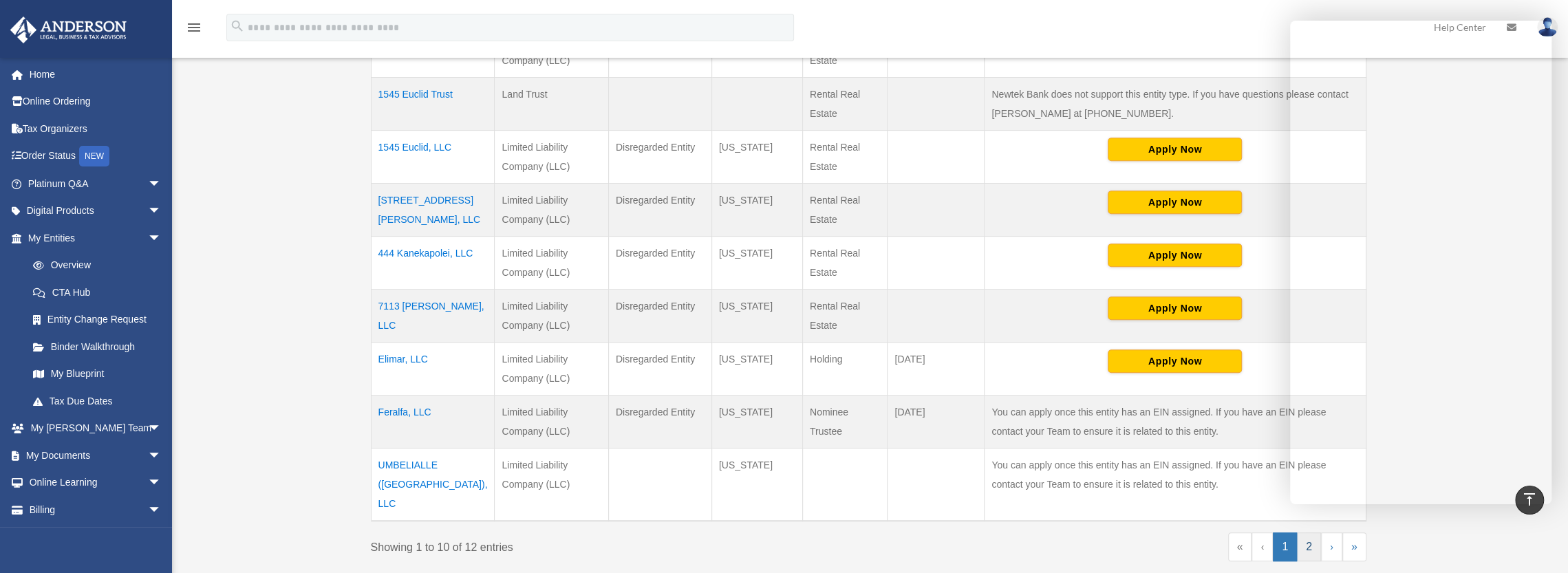
click at [1306, 532] on link "2" at bounding box center [1309, 547] width 24 height 29
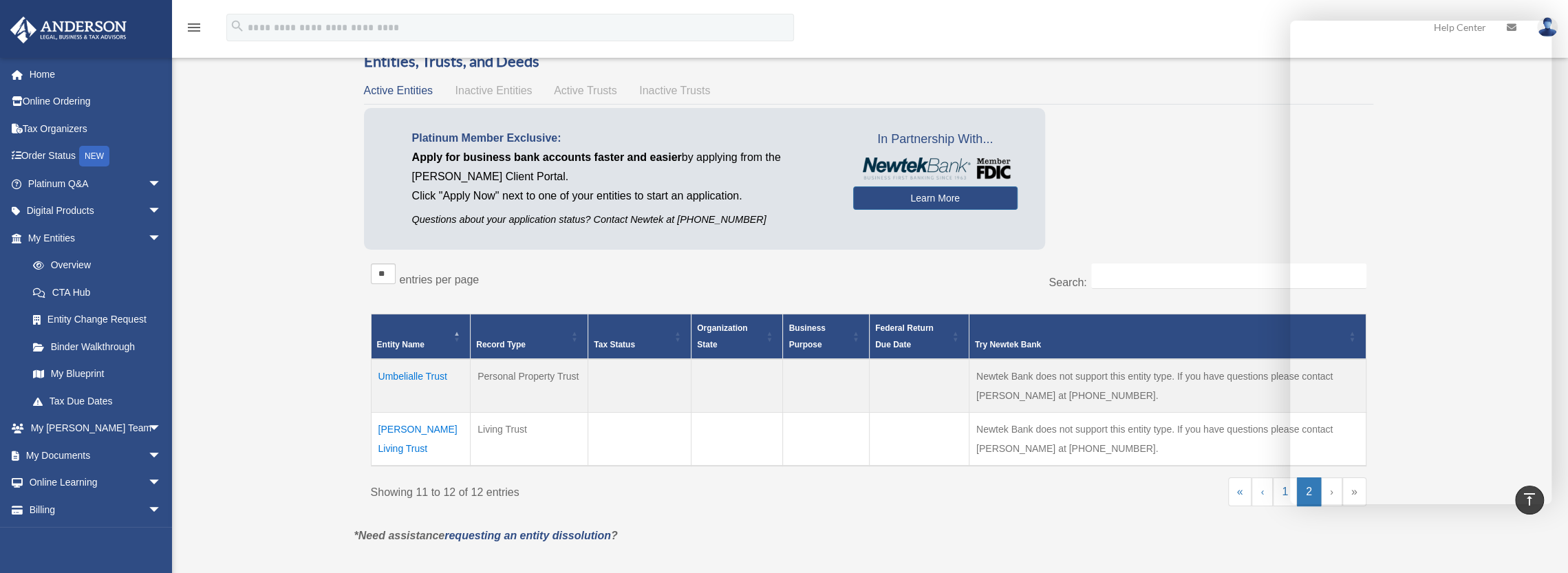
scroll to position [0, 0]
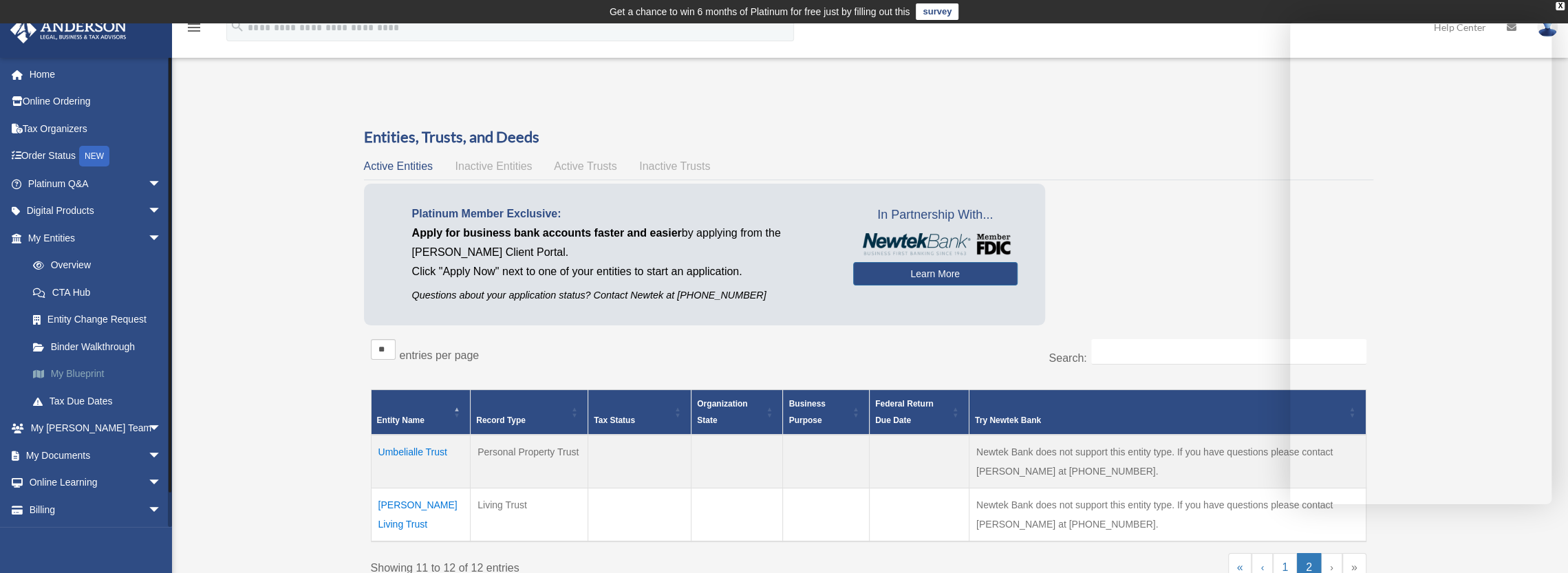
click at [66, 377] on link "My Blueprint" at bounding box center [101, 375] width 163 height 28
